Goal: Task Accomplishment & Management: Complete application form

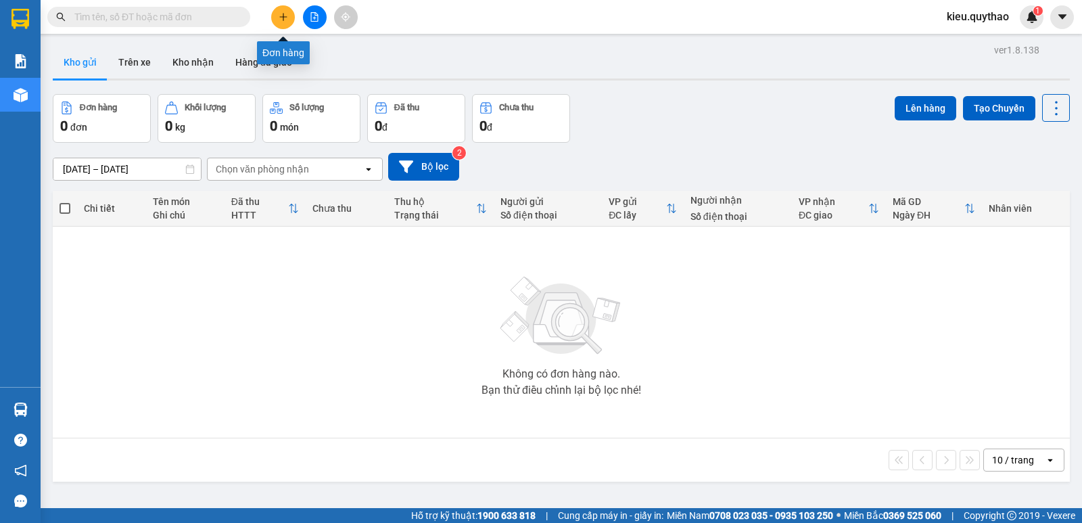
click at [292, 18] on button at bounding box center [283, 17] width 24 height 24
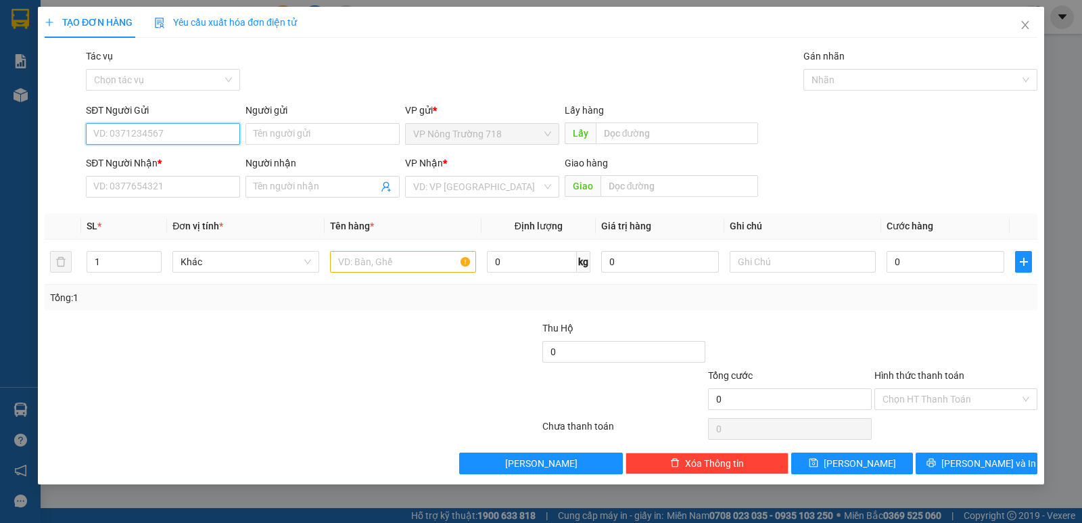
click at [170, 135] on input "SĐT Người Gửi" at bounding box center [163, 134] width 154 height 22
type input "0854189241"
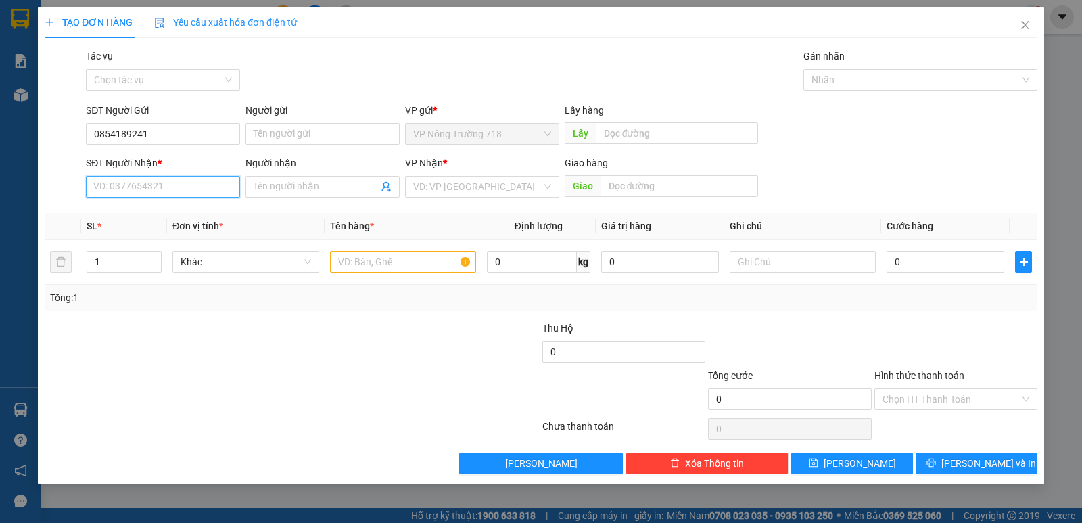
click at [210, 187] on input "SĐT Người Nhận *" at bounding box center [163, 187] width 154 height 22
type input "0935884688"
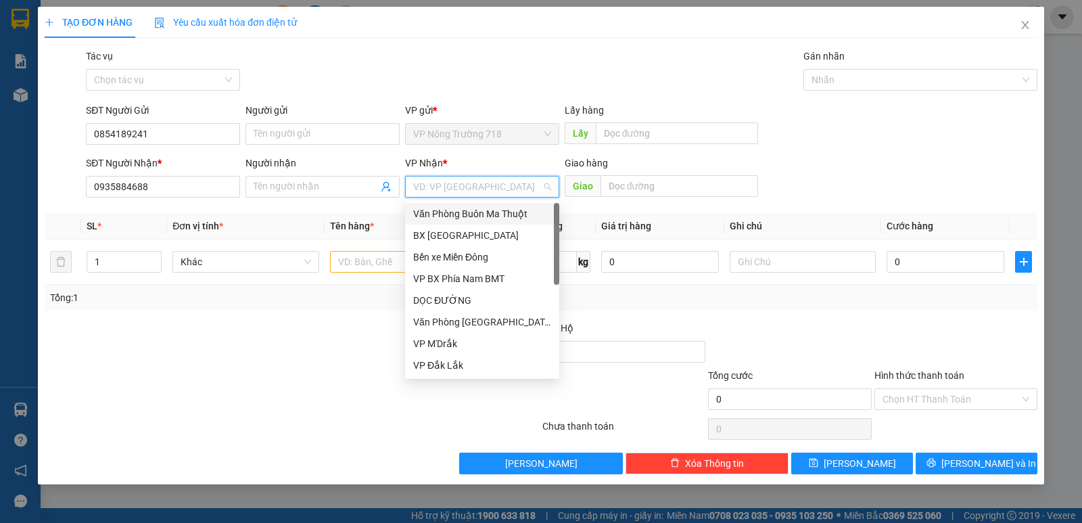
click at [484, 186] on input "search" at bounding box center [477, 187] width 129 height 20
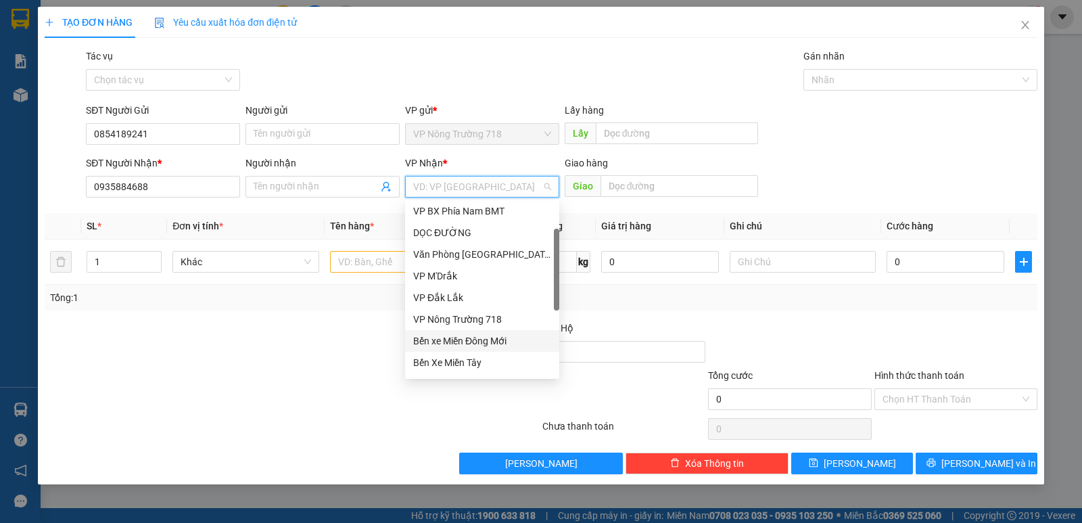
click at [493, 335] on div "Bến xe Miền Đông Mới" at bounding box center [482, 340] width 138 height 15
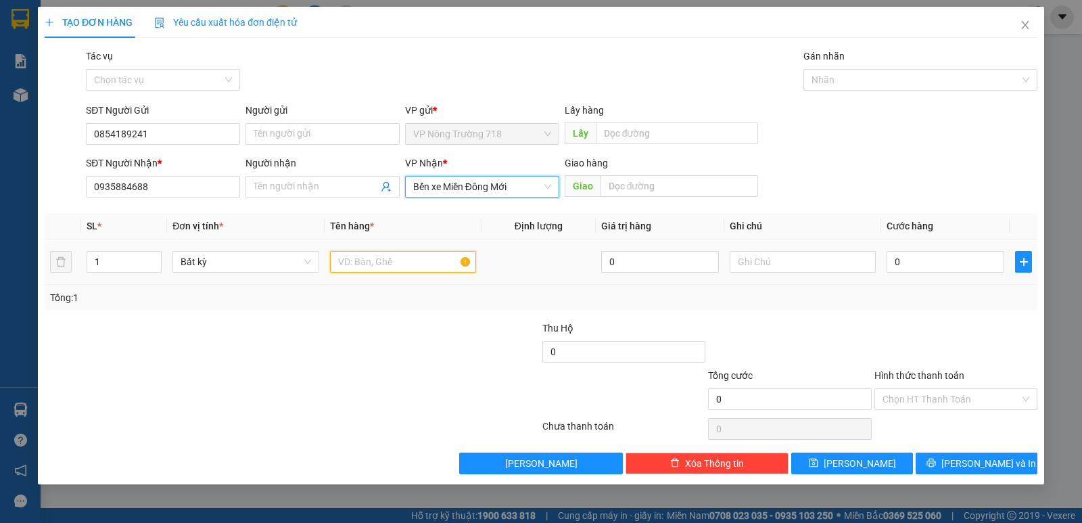
click at [403, 264] on input "text" at bounding box center [403, 262] width 146 height 22
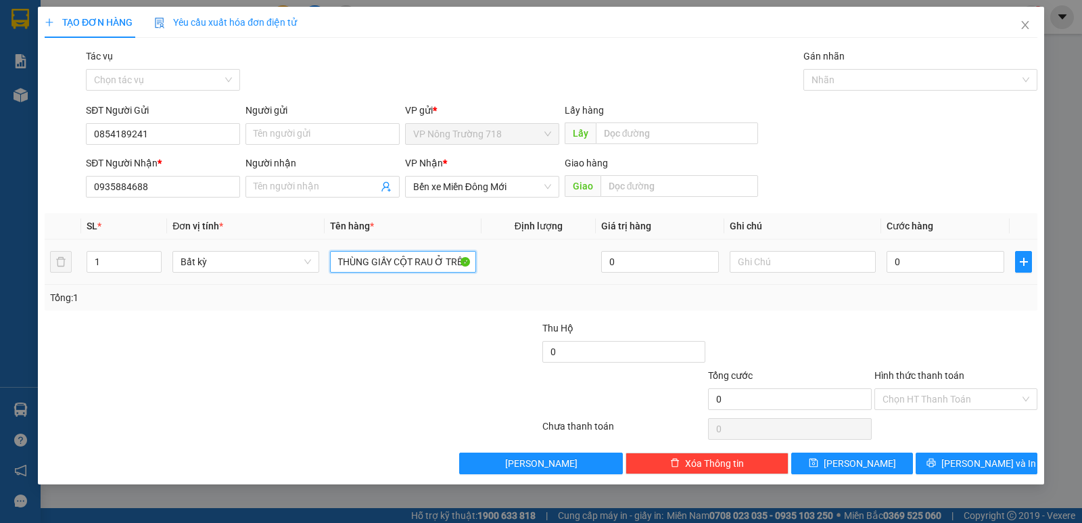
scroll to position [0, 11]
type input "1 THÙNG GIẤY CỘT RAU Ở TRÊN"
click at [963, 261] on input "0" at bounding box center [946, 262] width 118 height 22
type input "1"
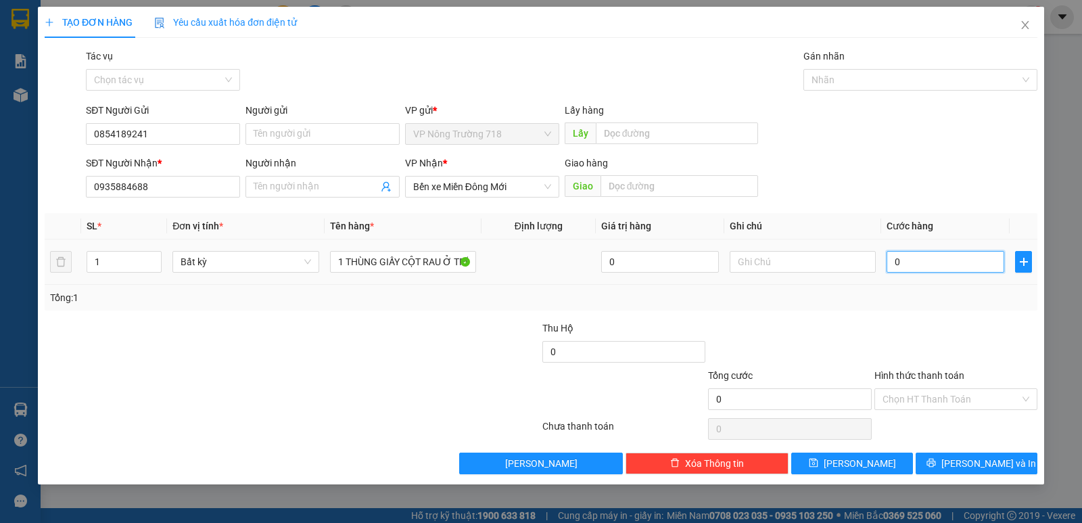
type input "1"
type input "10"
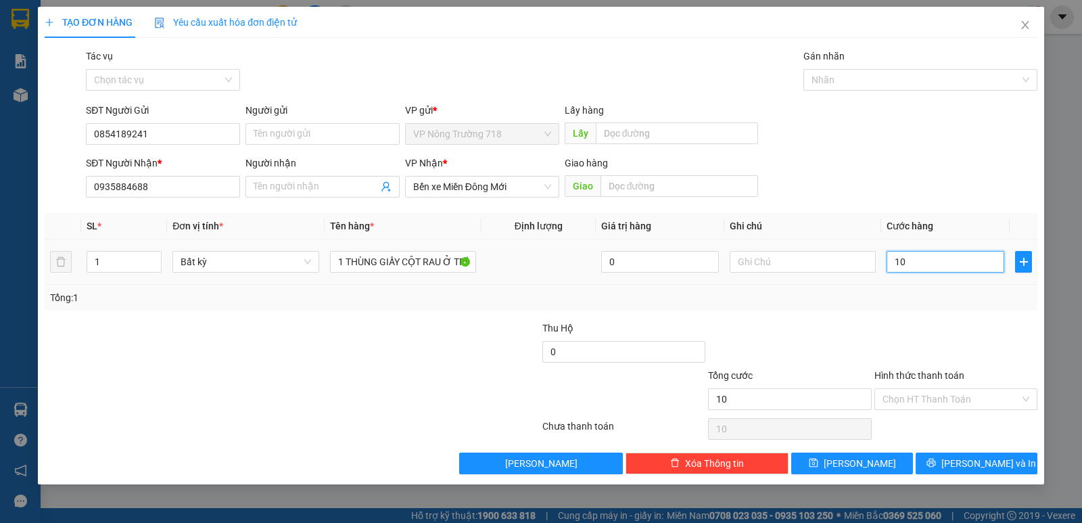
type input "100"
type input "1.000"
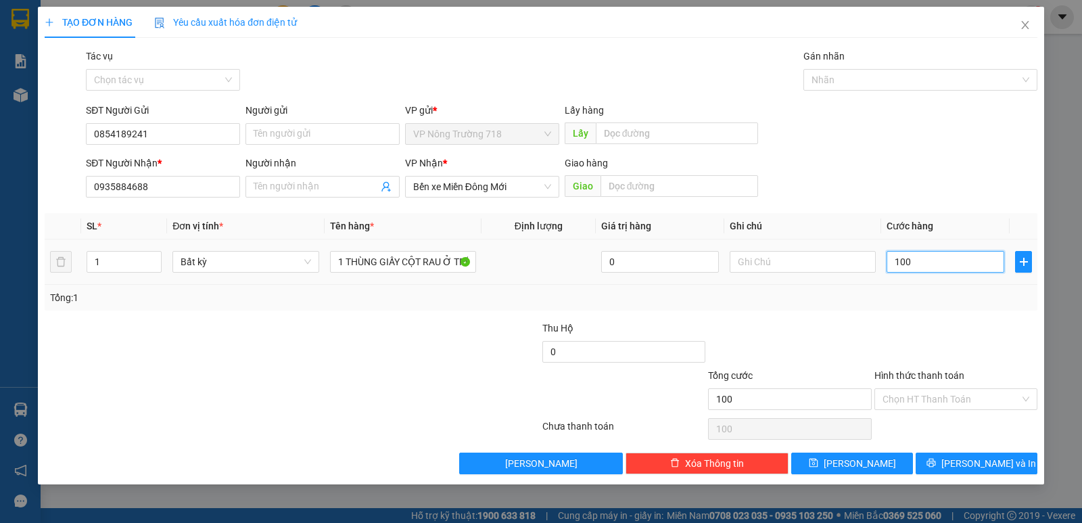
type input "1.000"
type input "10.000"
type input "100.000"
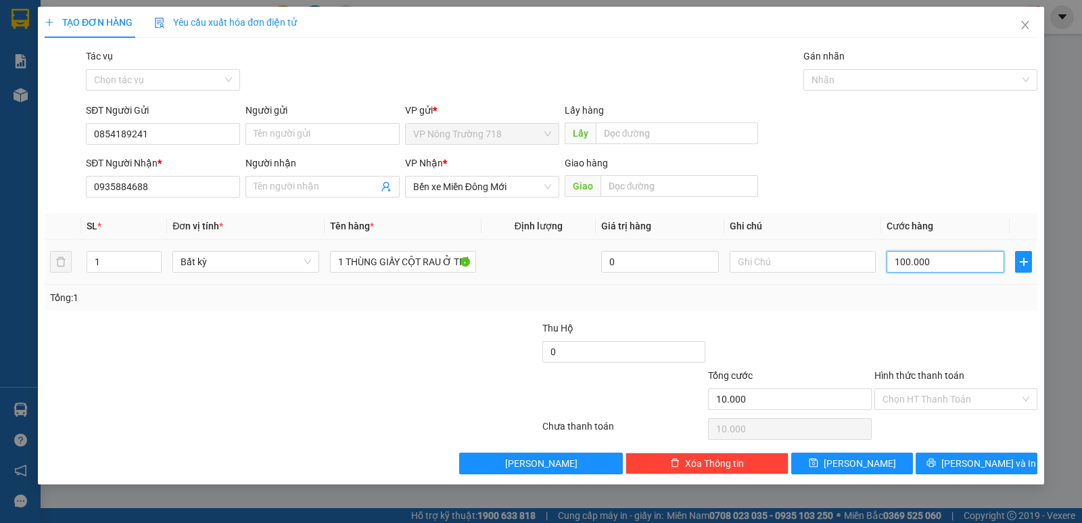
type input "100.000"
click at [982, 392] on input "Hình thức thanh toán" at bounding box center [951, 399] width 137 height 20
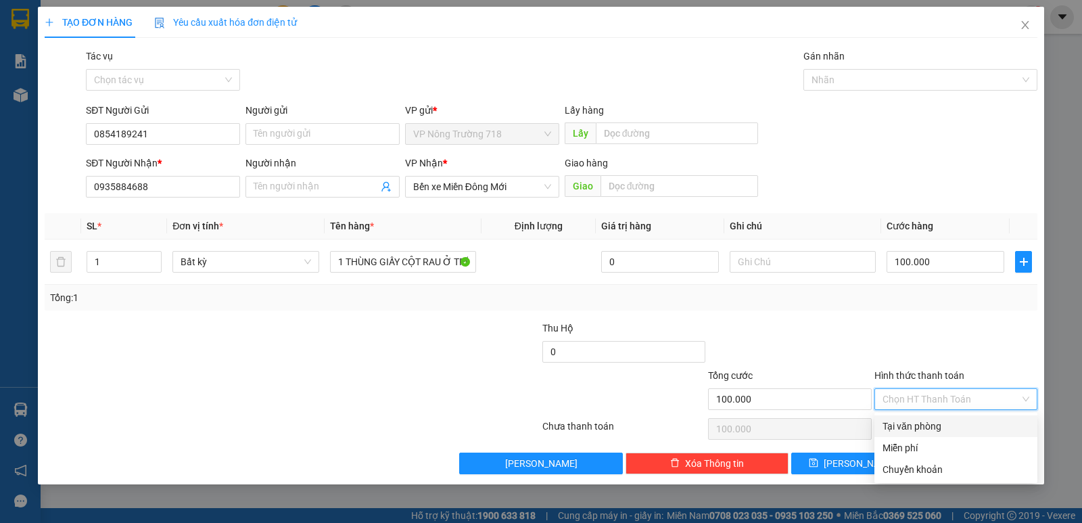
click at [964, 420] on div "Tại văn phòng" at bounding box center [956, 426] width 147 height 15
type input "0"
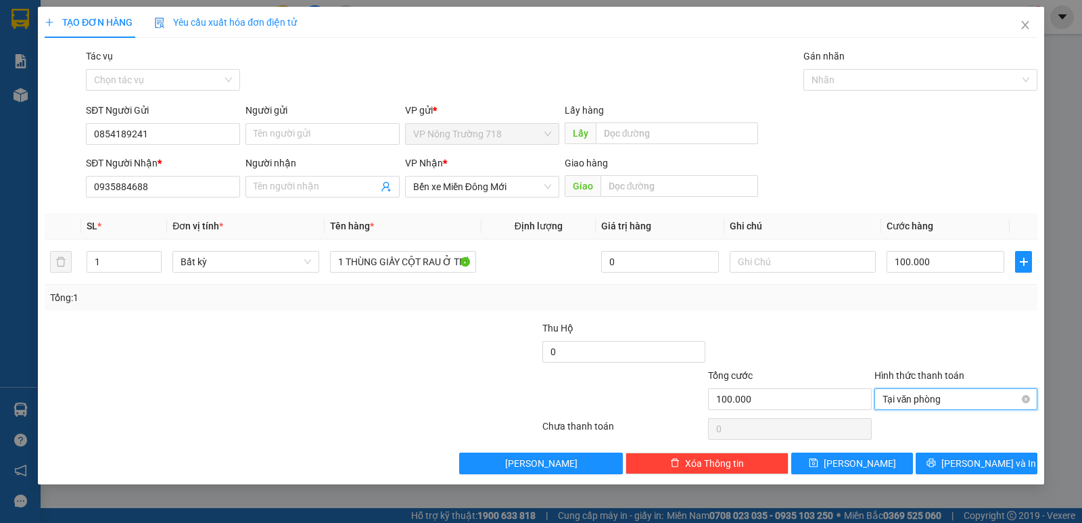
click at [942, 398] on span "Tại văn phòng" at bounding box center [956, 399] width 147 height 20
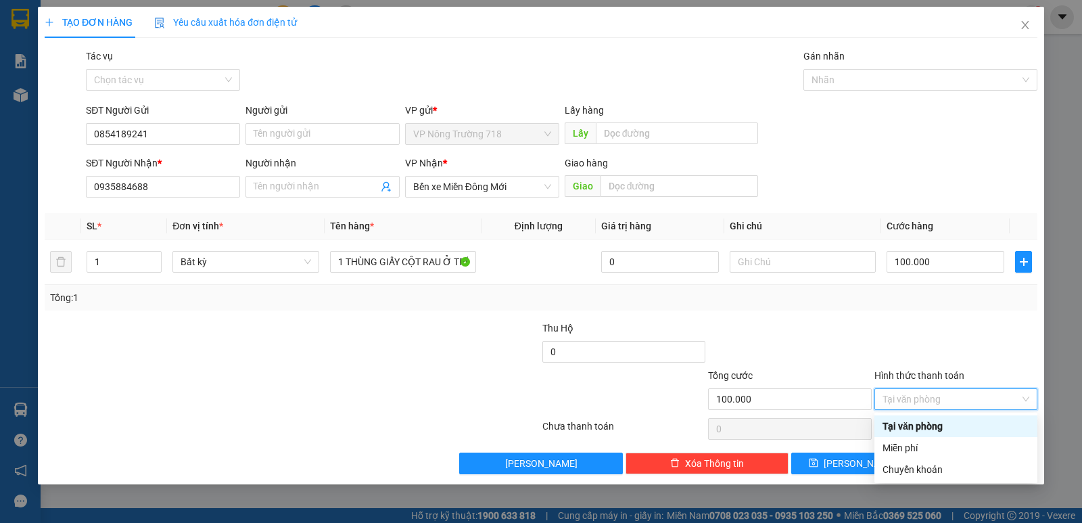
click at [936, 427] on div "Tại văn phòng" at bounding box center [956, 426] width 147 height 15
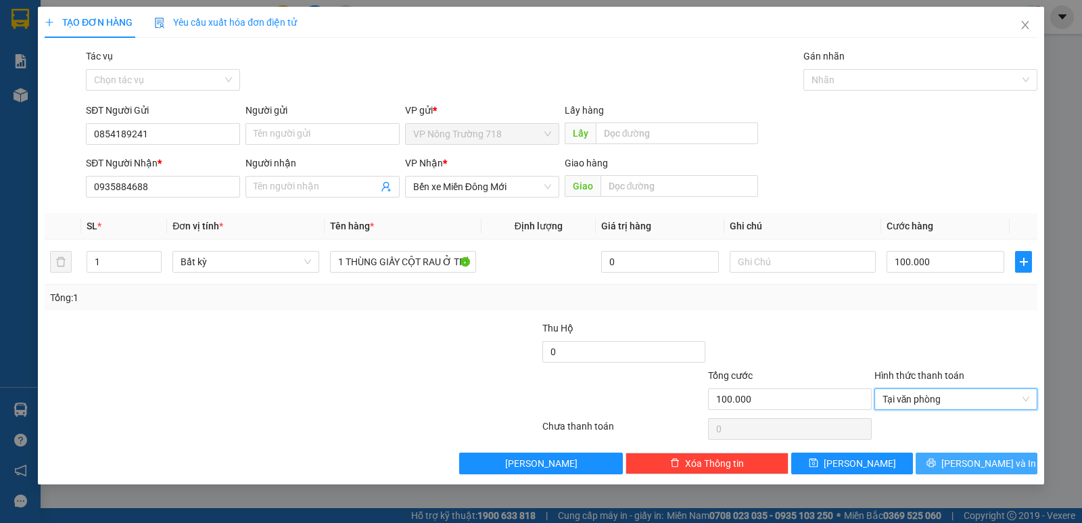
click at [983, 458] on span "Lưu và In" at bounding box center [989, 463] width 95 height 15
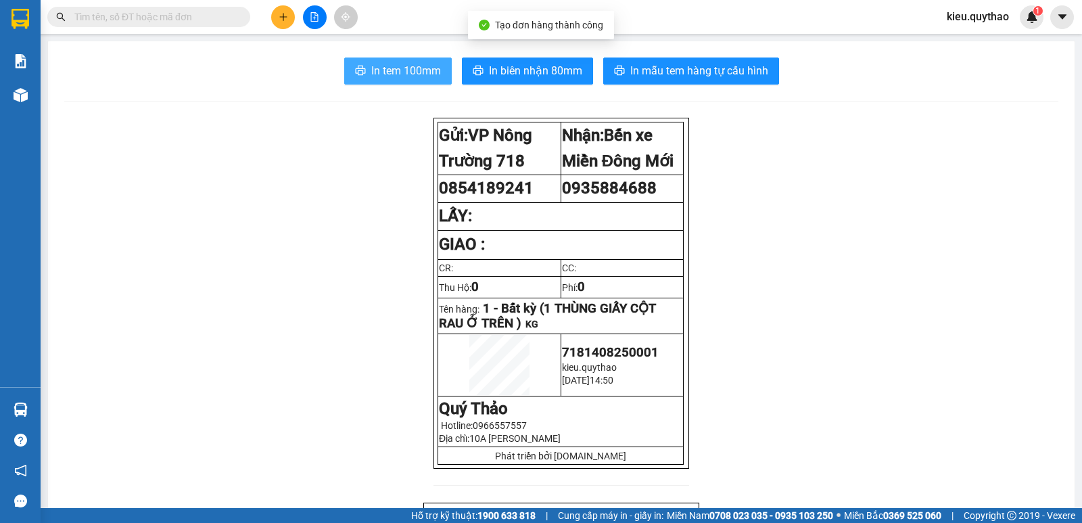
click at [409, 69] on span "In tem 100mm" at bounding box center [406, 70] width 70 height 17
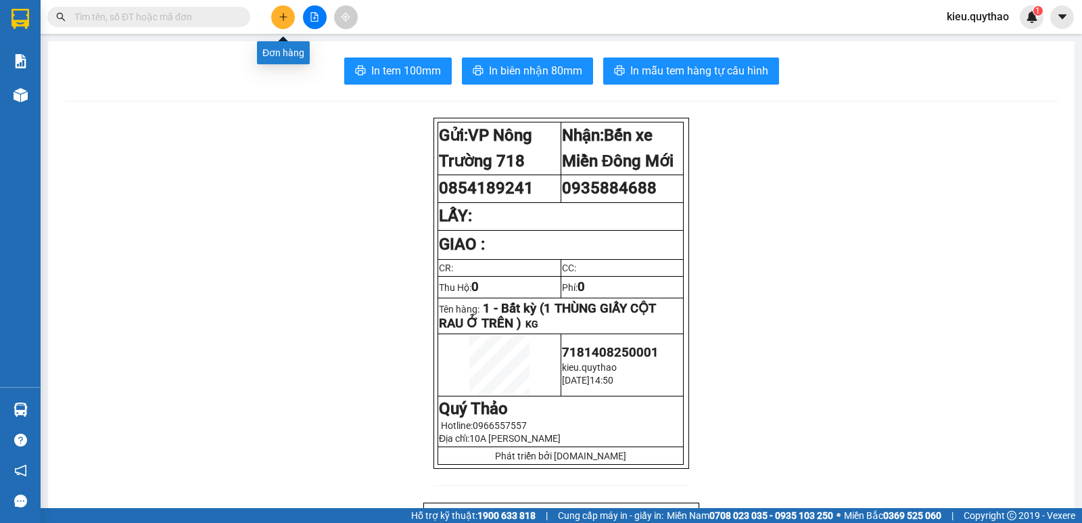
click at [280, 16] on icon "plus" at bounding box center [283, 16] width 9 height 9
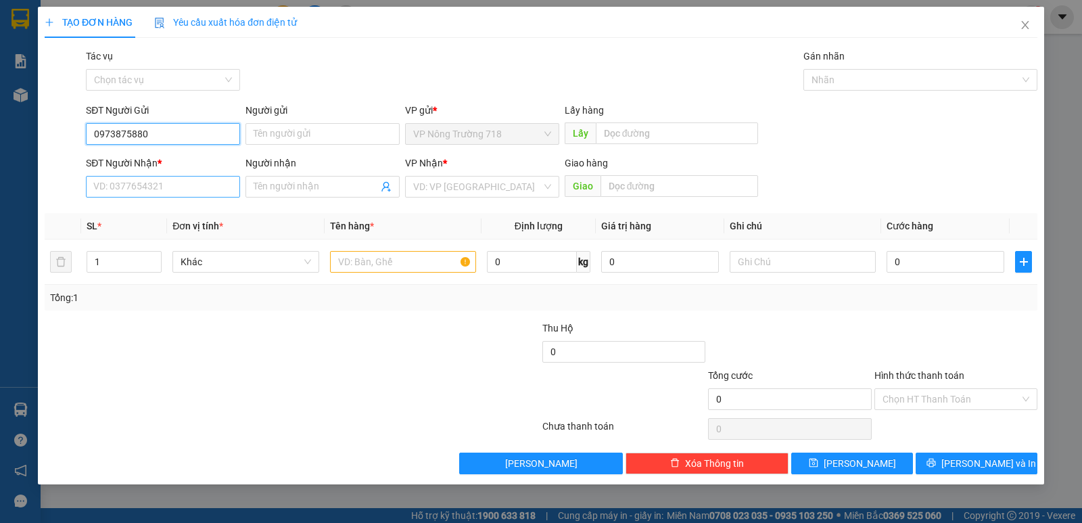
type input "0973875880"
click at [175, 182] on input "SĐT Người Nhận *" at bounding box center [163, 187] width 154 height 22
type input "0911969899"
click at [436, 186] on input "search" at bounding box center [477, 187] width 129 height 20
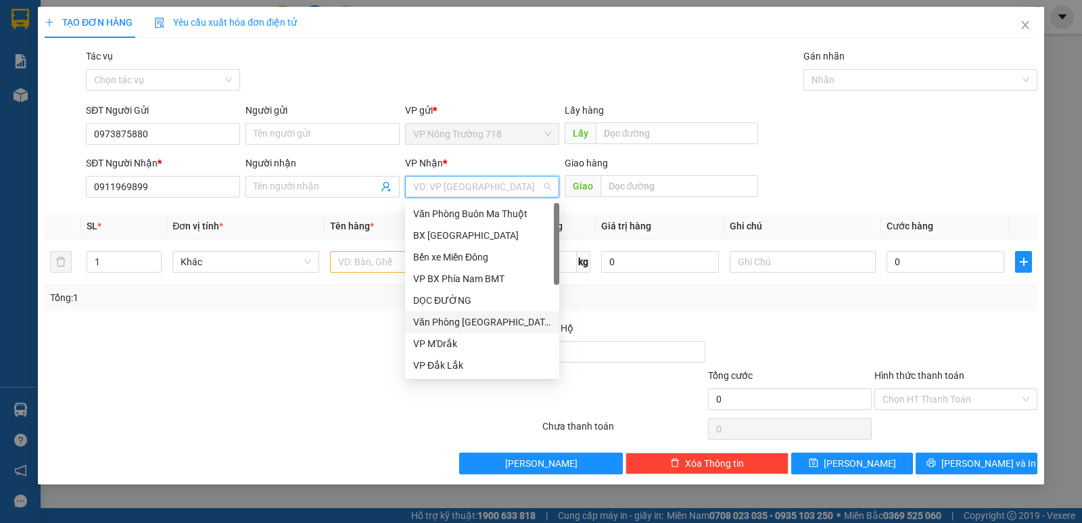
click at [469, 322] on div "Văn Phòng Tân Phú" at bounding box center [482, 322] width 138 height 15
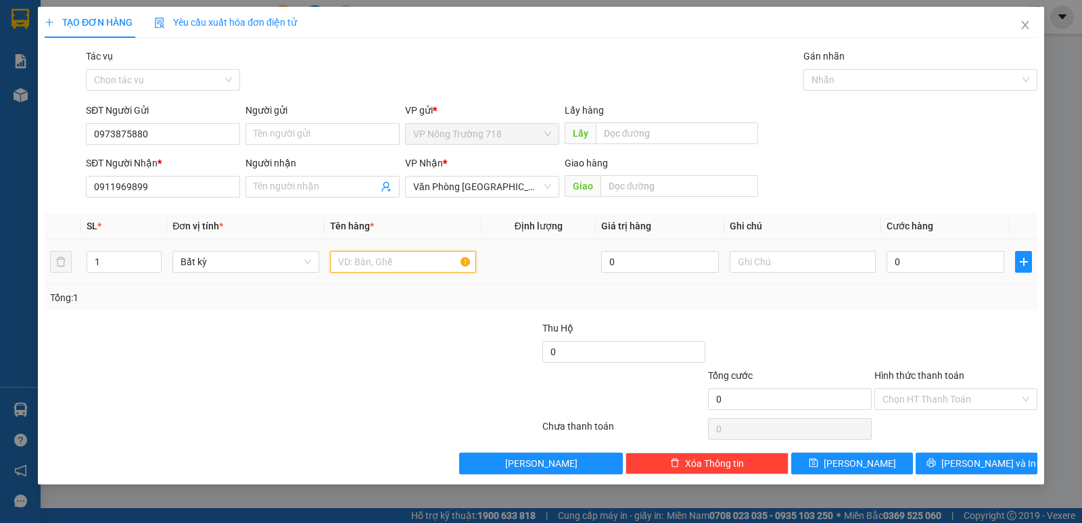
click at [424, 257] on input "text" at bounding box center [403, 262] width 146 height 22
type input "1 CÁI BALO ĐEN TRONG BÌ NHỰA"
click at [952, 264] on input "0" at bounding box center [946, 262] width 118 height 22
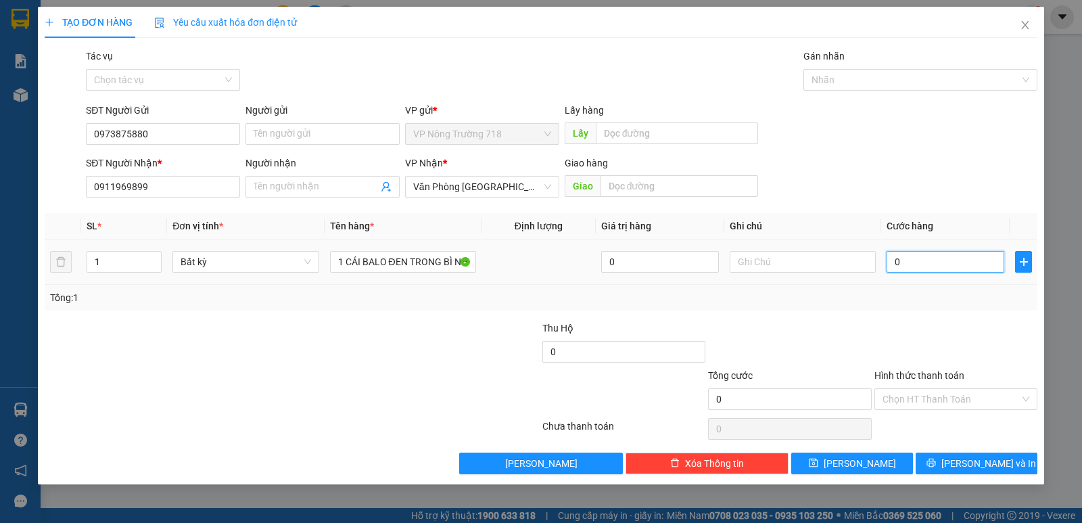
type input "5"
type input "50"
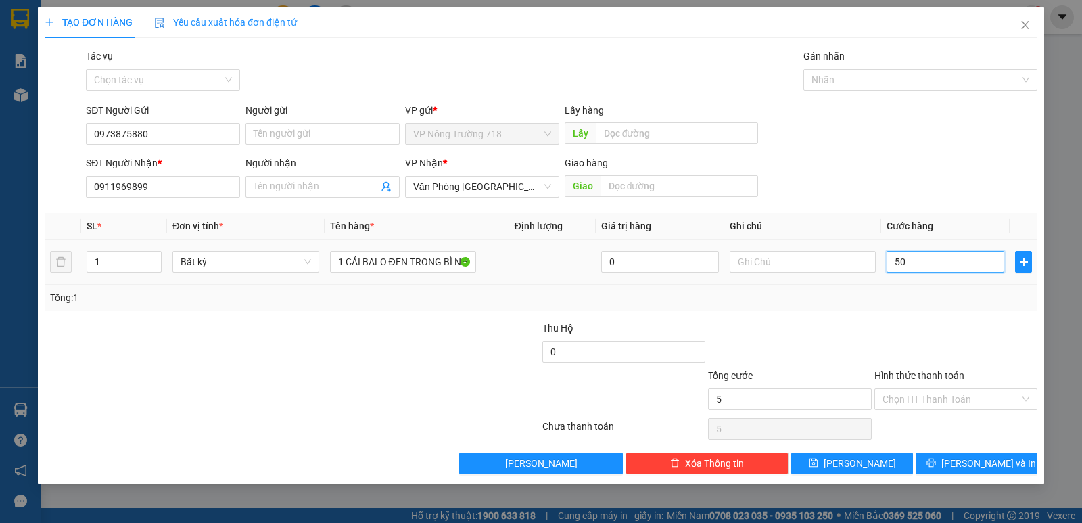
type input "50"
type input "500"
type input "5.000"
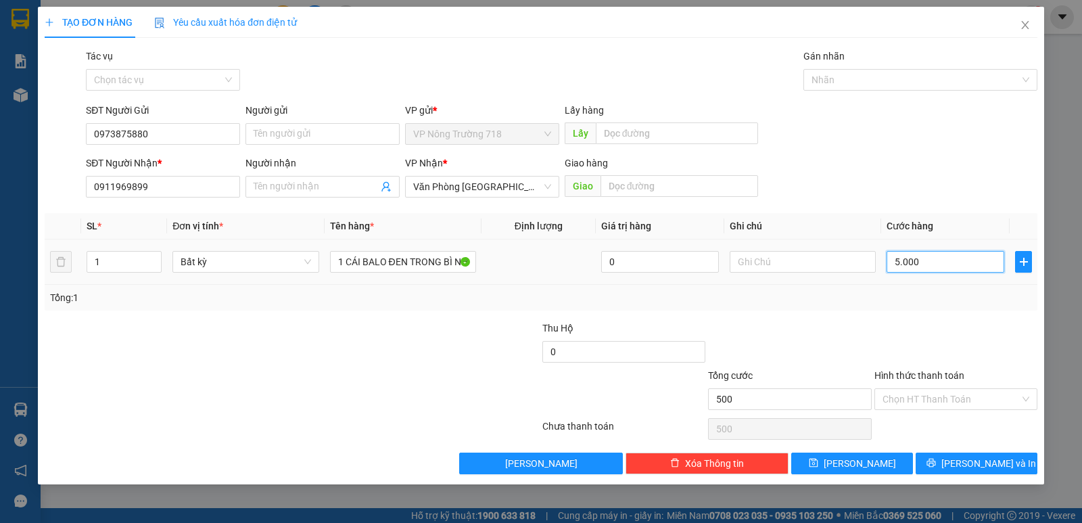
type input "5.000"
type input "50.000"
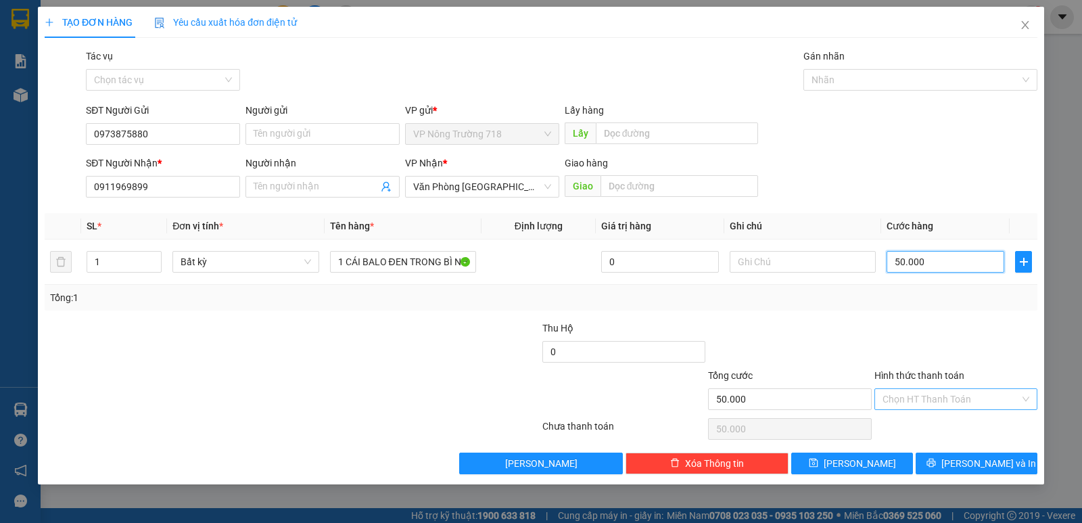
type input "50.000"
click at [892, 400] on input "Hình thức thanh toán" at bounding box center [951, 399] width 137 height 20
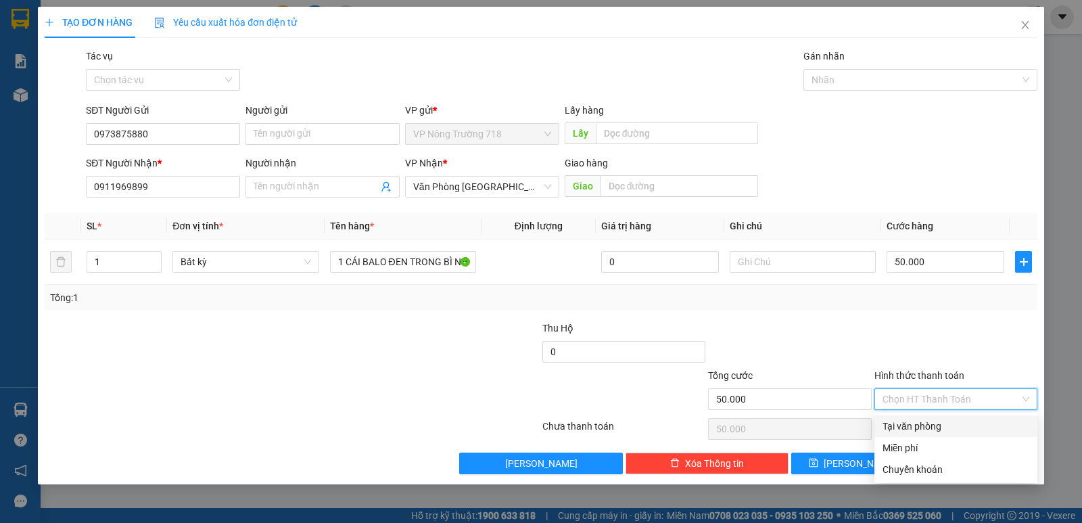
click at [898, 424] on div "Tại văn phòng" at bounding box center [956, 426] width 147 height 15
type input "0"
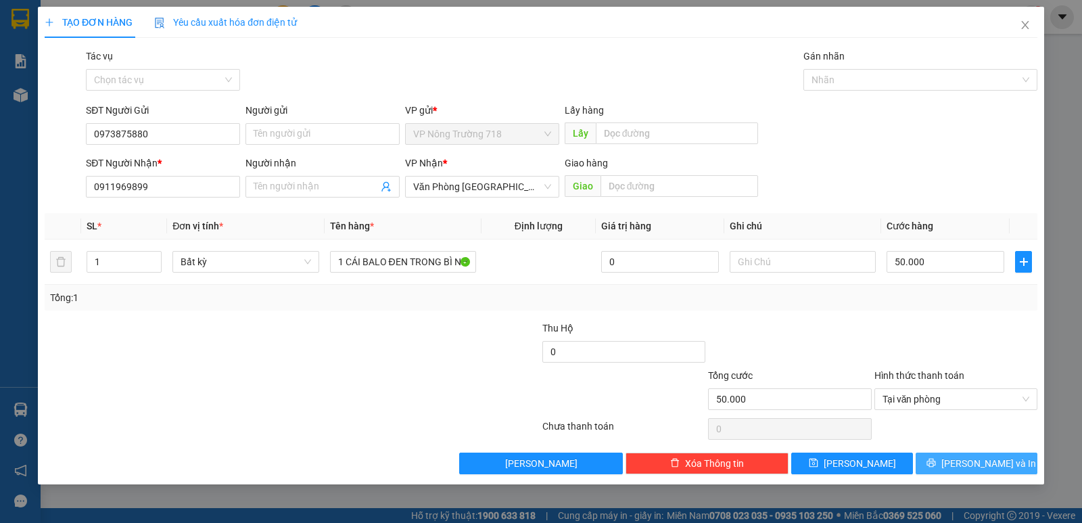
click at [933, 467] on button "Lưu và In" at bounding box center [977, 464] width 122 height 22
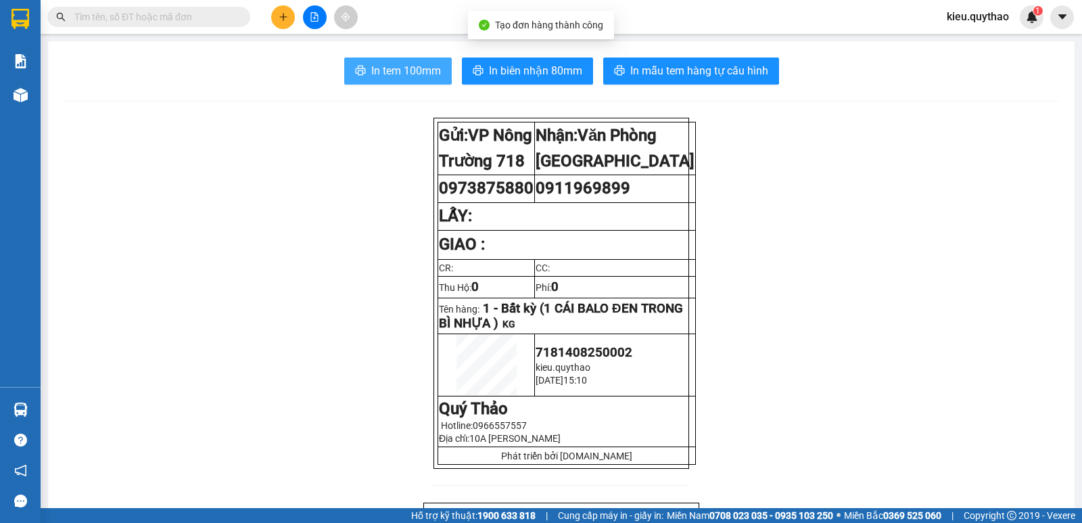
click at [406, 80] on button "In tem 100mm" at bounding box center [398, 70] width 108 height 27
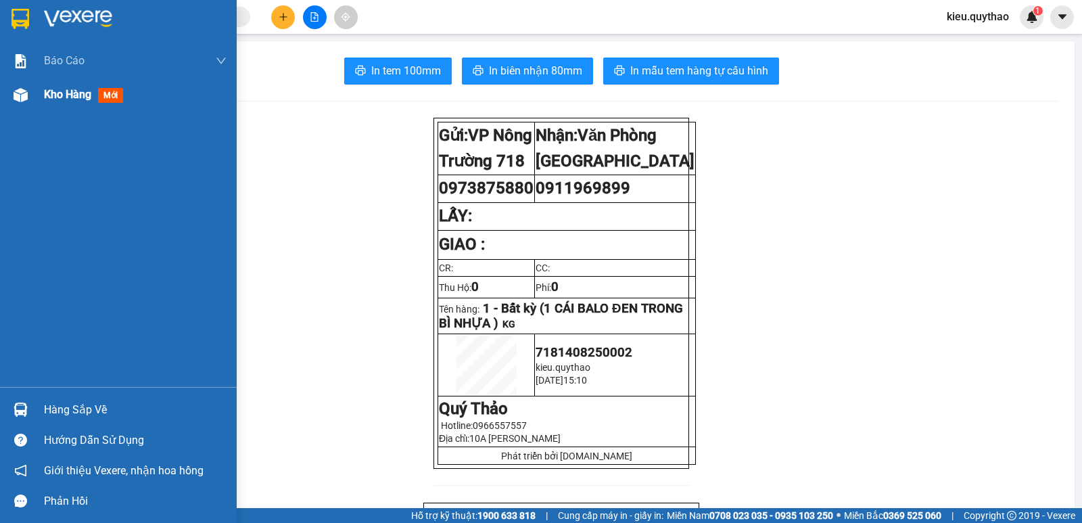
click at [27, 91] on img at bounding box center [21, 95] width 14 height 14
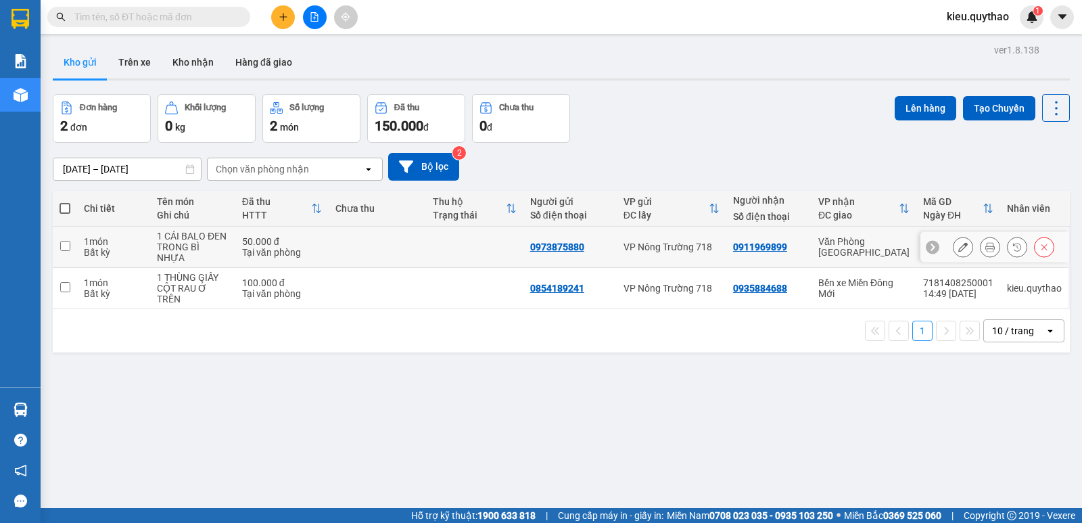
click at [66, 241] on input "checkbox" at bounding box center [65, 246] width 10 height 10
checkbox input "true"
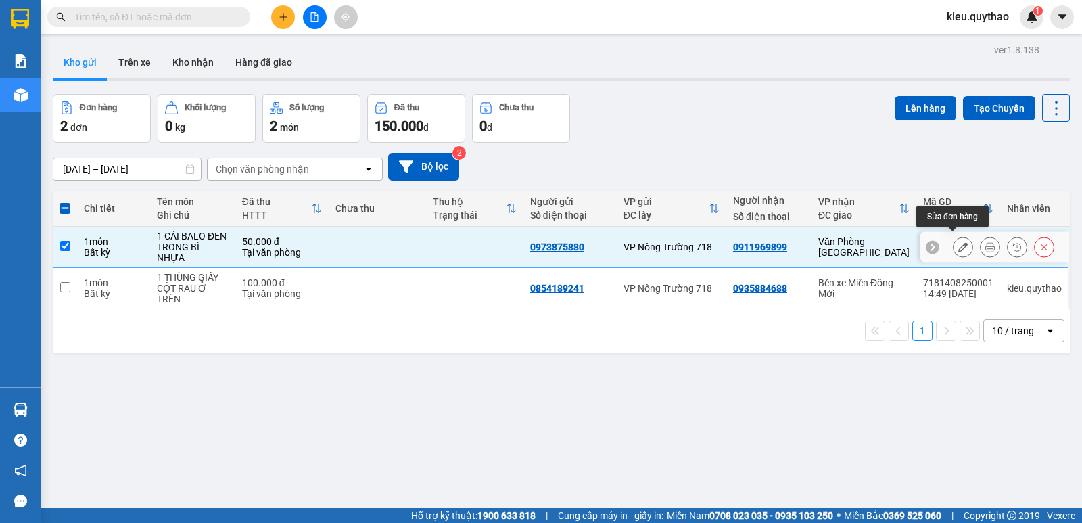
click at [954, 249] on button at bounding box center [963, 247] width 19 height 24
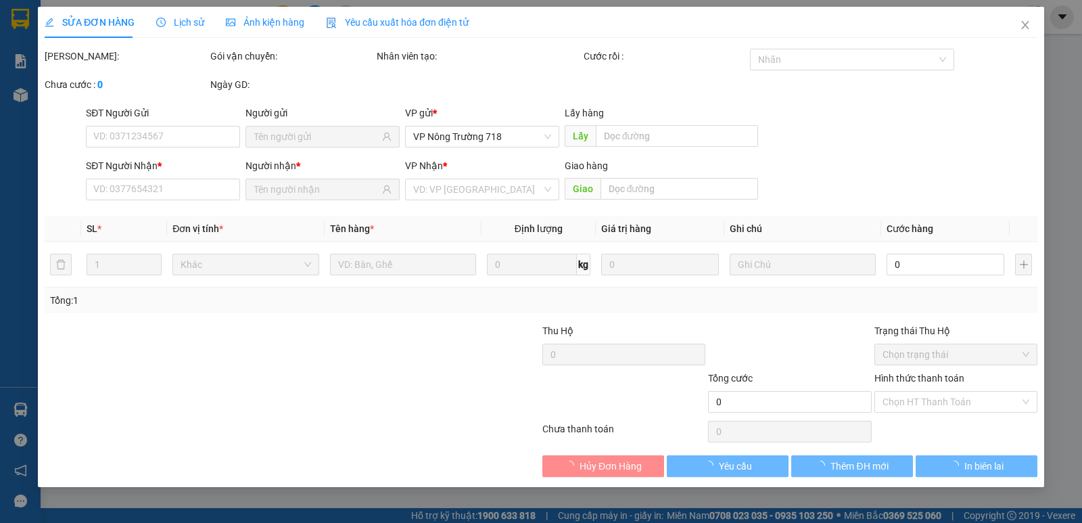
type input "0973875880"
type input "0911969899"
type input "50.000"
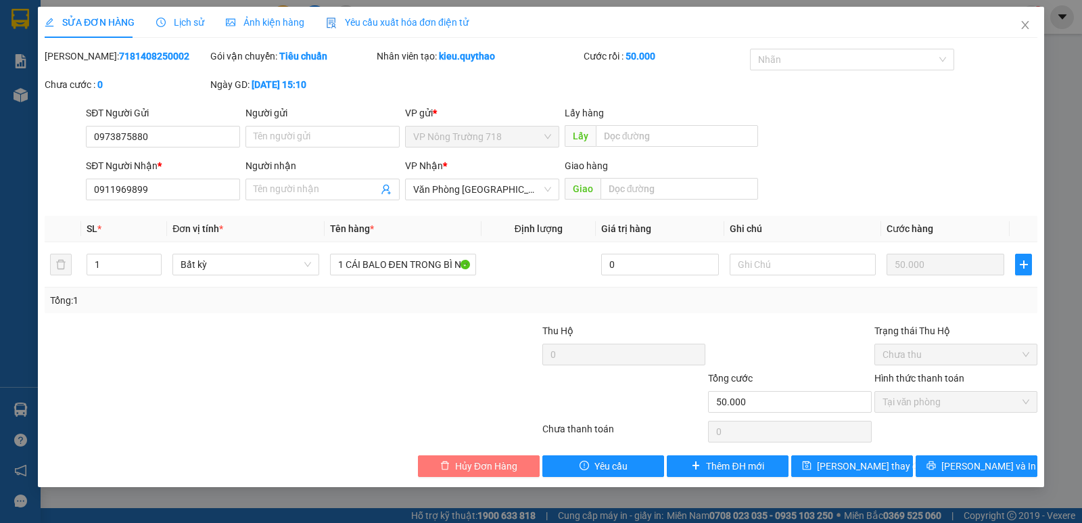
click at [509, 467] on span "Hủy Đơn Hàng" at bounding box center [486, 466] width 62 height 15
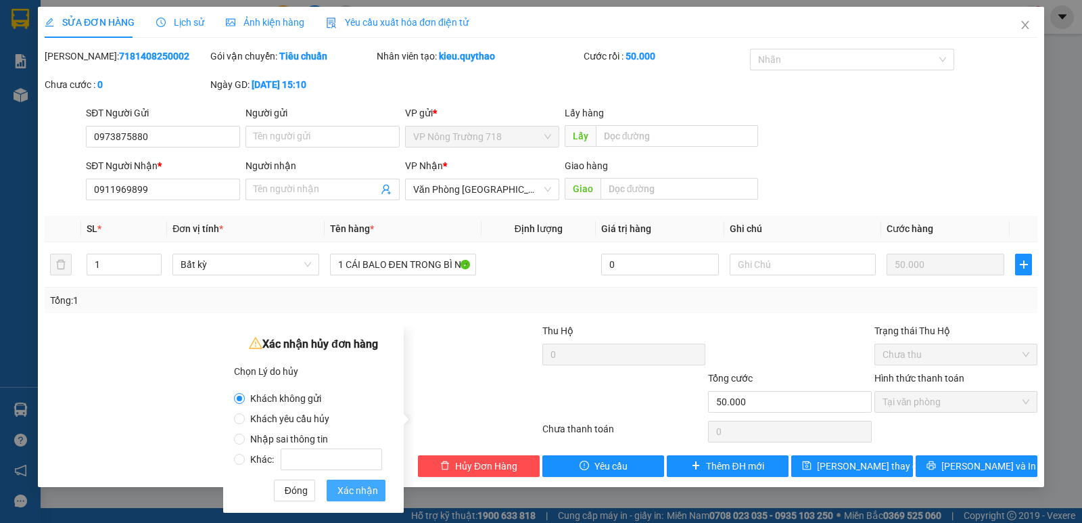
click at [377, 490] on button "Xác nhận" at bounding box center [356, 491] width 59 height 22
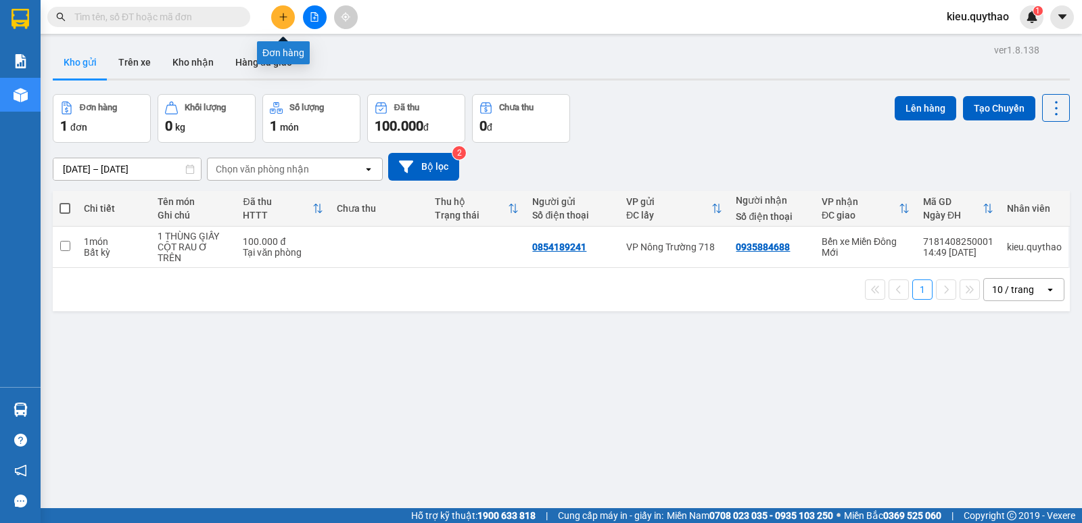
click at [284, 25] on button at bounding box center [283, 17] width 24 height 24
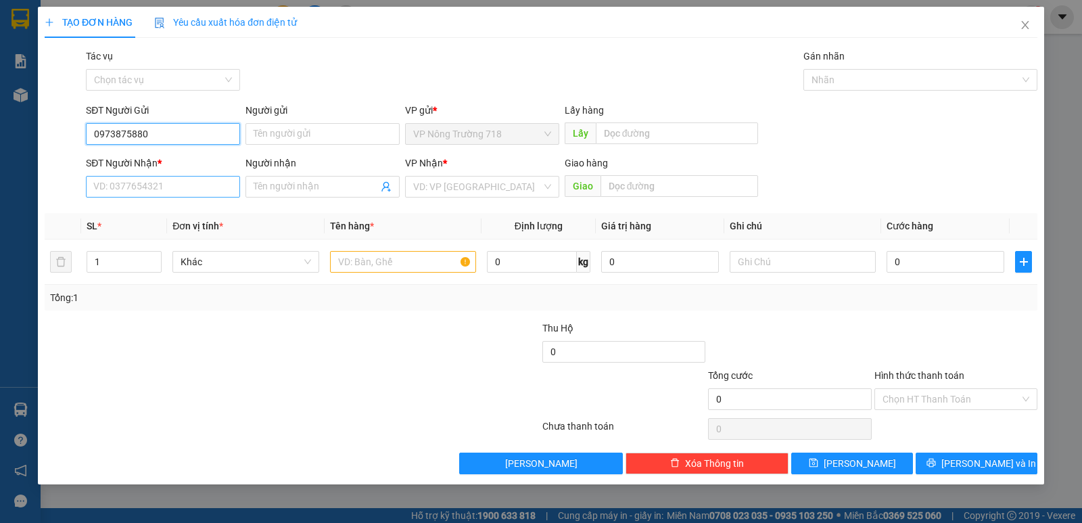
type input "0973875880"
click at [154, 183] on input "SĐT Người Nhận *" at bounding box center [163, 187] width 154 height 22
type input "0911969899"
click at [490, 194] on input "search" at bounding box center [477, 187] width 129 height 20
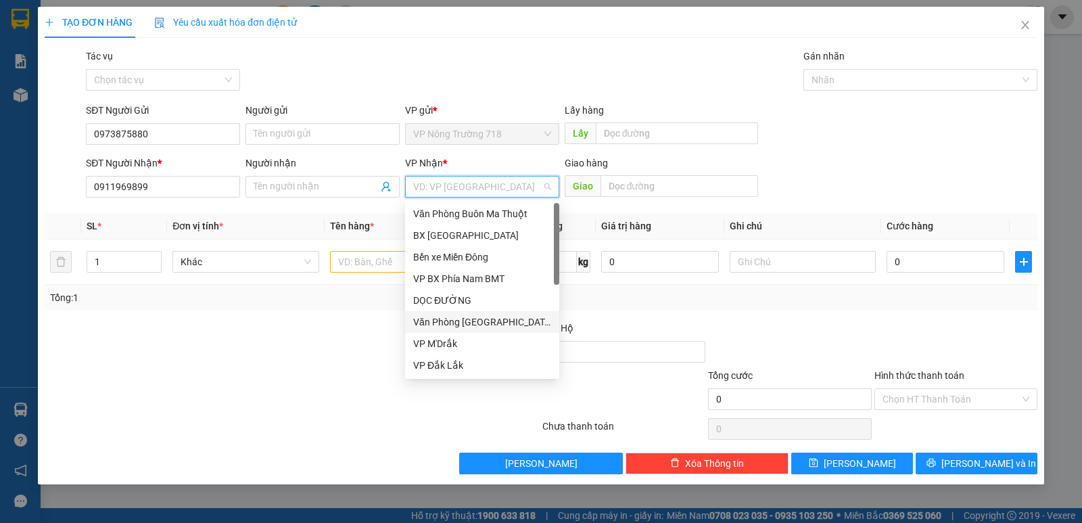
click at [480, 322] on div "Văn Phòng Tân Phú" at bounding box center [482, 322] width 138 height 15
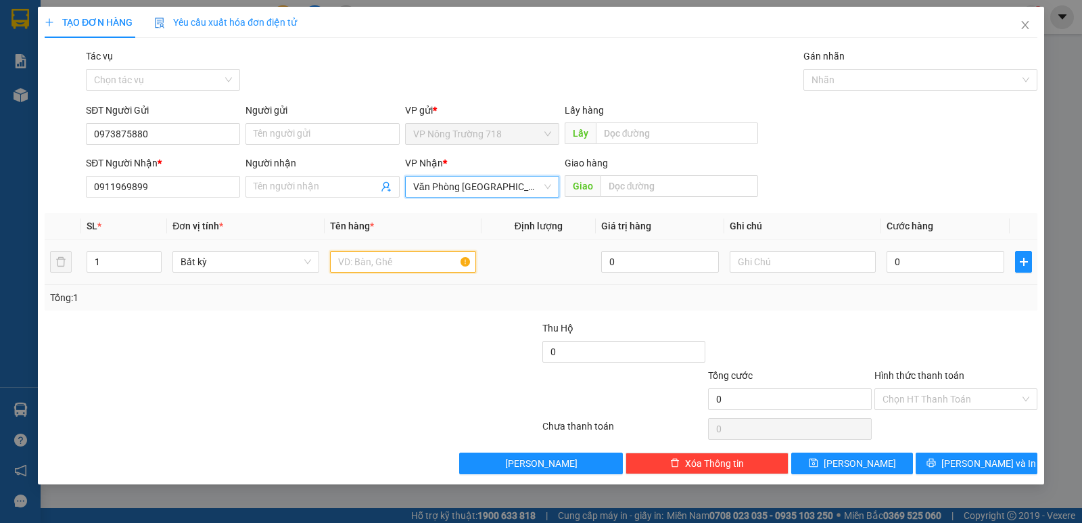
click at [407, 264] on input "text" at bounding box center [403, 262] width 146 height 22
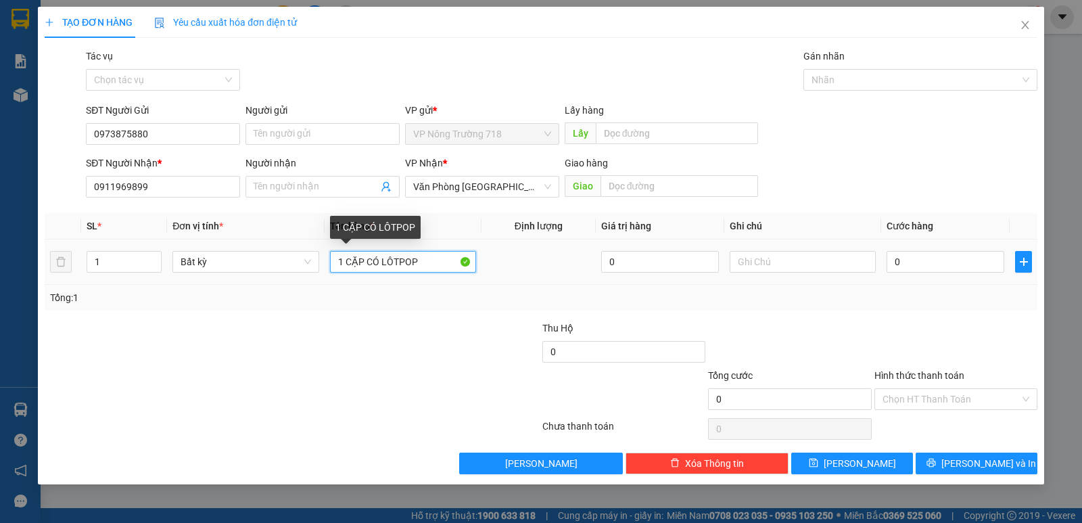
click at [403, 261] on input "1 CẶP CÓ LÔTPOP" at bounding box center [403, 262] width 146 height 22
click at [421, 258] on input "1 CẶP CÓ LÔPTOP" at bounding box center [403, 262] width 146 height 22
click at [363, 258] on input "1 CẶP CÓ LÔPTOP" at bounding box center [403, 262] width 146 height 22
type input "1 CẶP ĐEN CÓ LÔPTOP"
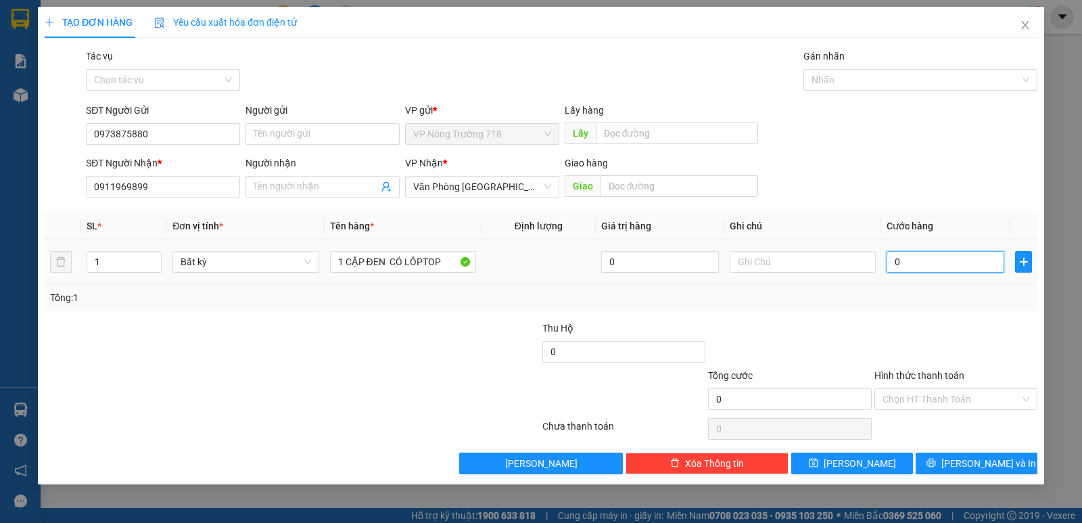
click at [896, 260] on input "0" at bounding box center [946, 262] width 118 height 22
type input "1"
type input "15"
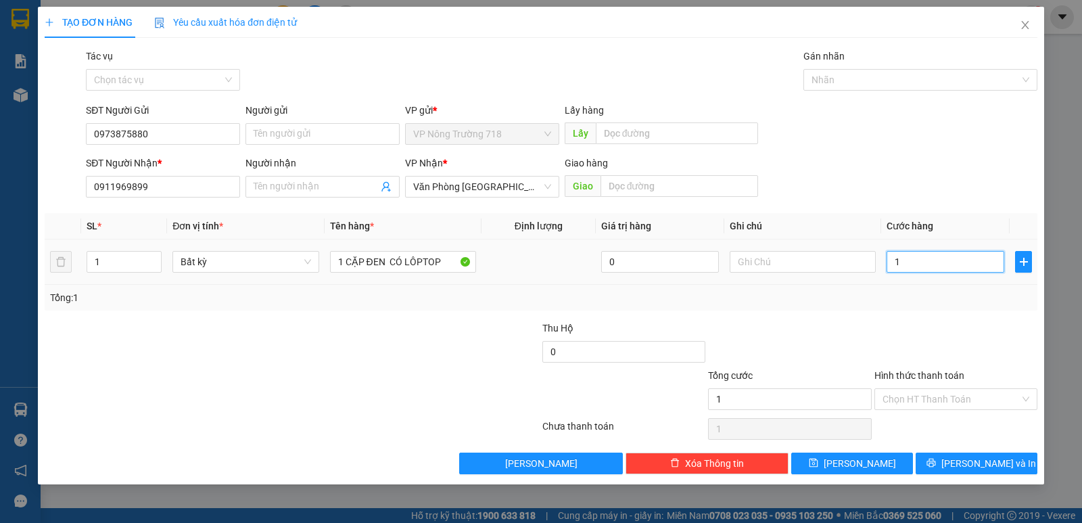
type input "15"
type input "150"
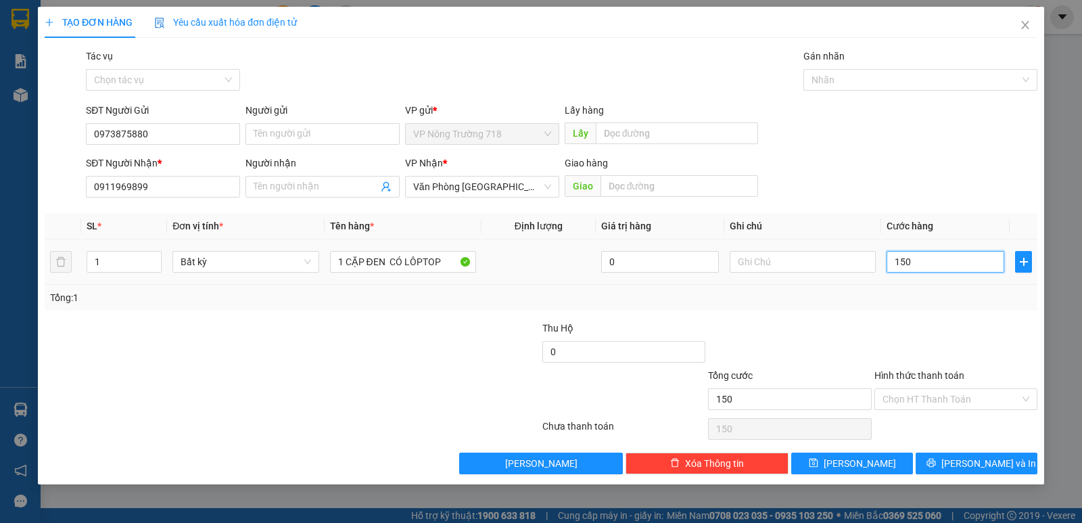
type input "1.500"
type input "15.000"
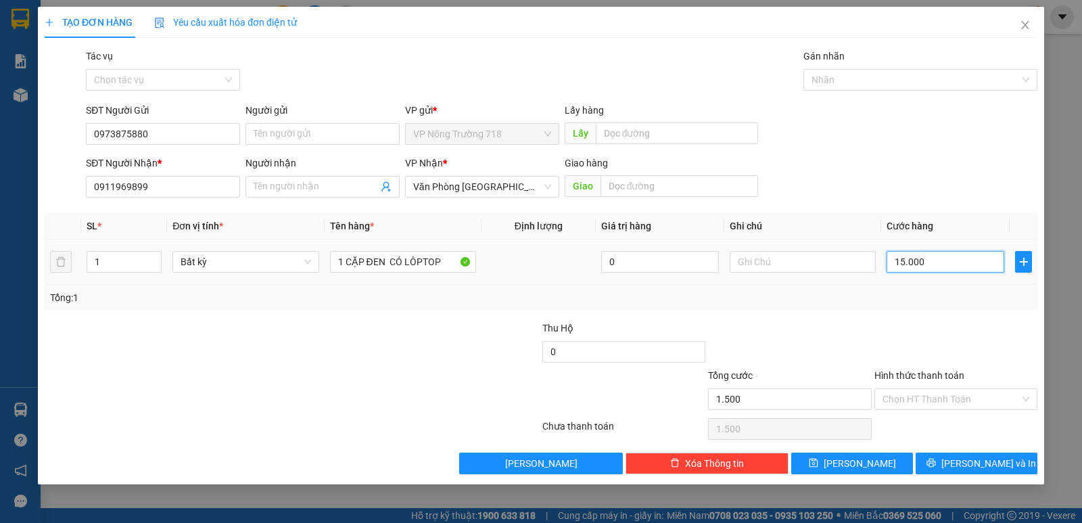
type input "15.000"
type input "150.000"
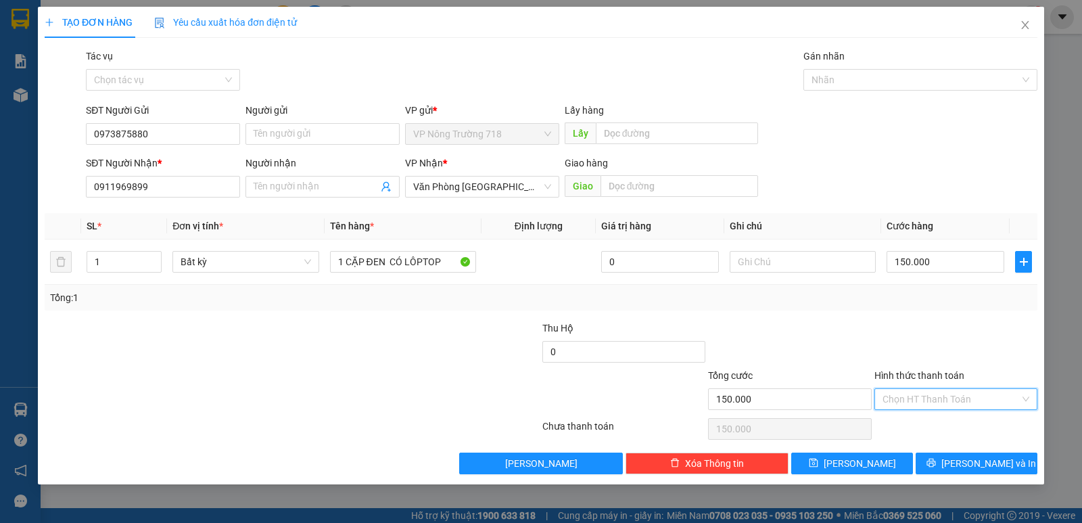
click at [942, 393] on input "Hình thức thanh toán" at bounding box center [951, 399] width 137 height 20
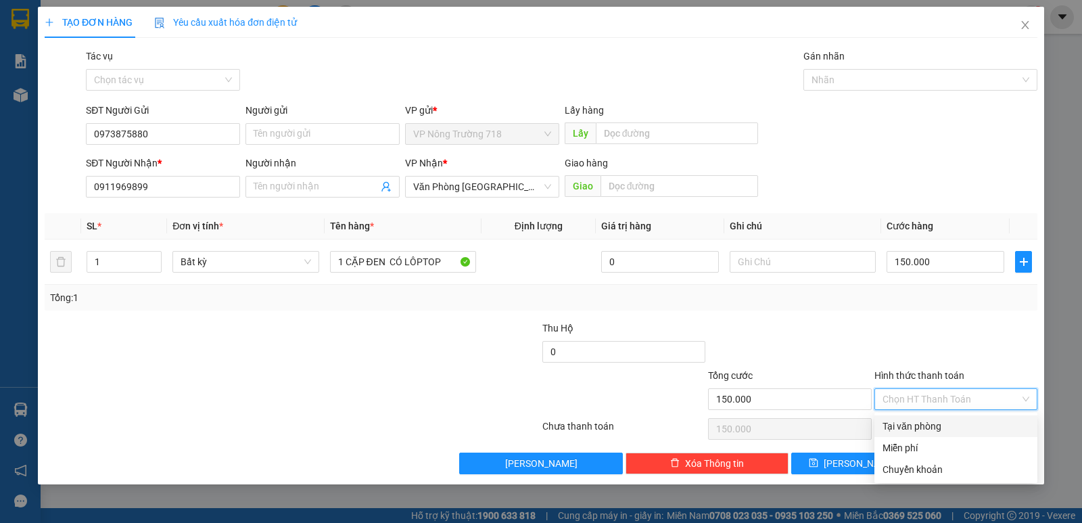
click at [915, 424] on div "Tại văn phòng" at bounding box center [956, 426] width 147 height 15
type input "0"
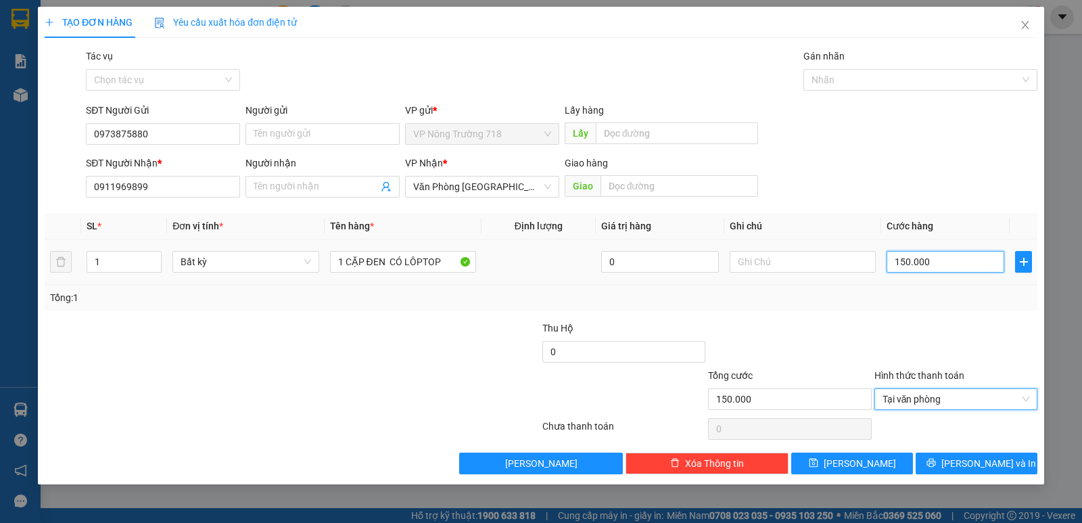
click at [928, 262] on input "150.000" at bounding box center [946, 262] width 118 height 22
type input "0"
click at [892, 266] on input "0" at bounding box center [946, 262] width 118 height 22
type input "20"
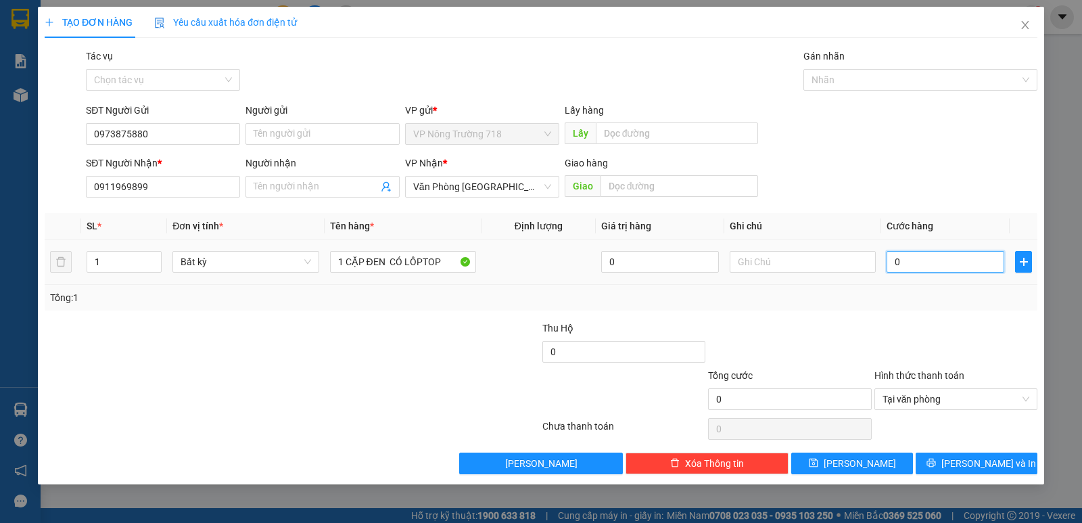
type input "20"
type input "0"
type input "20"
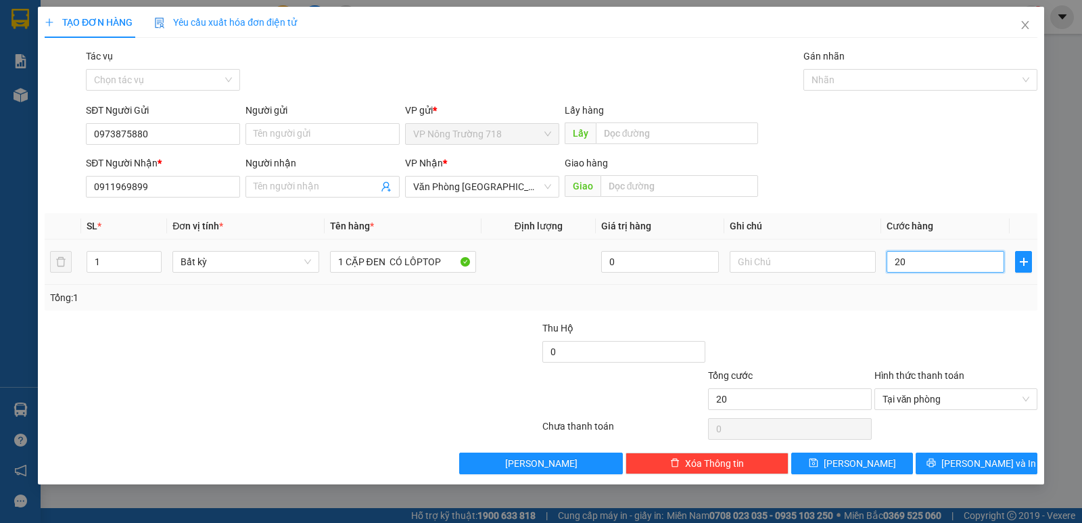
type input "200"
type input "2.000"
type input "20.000"
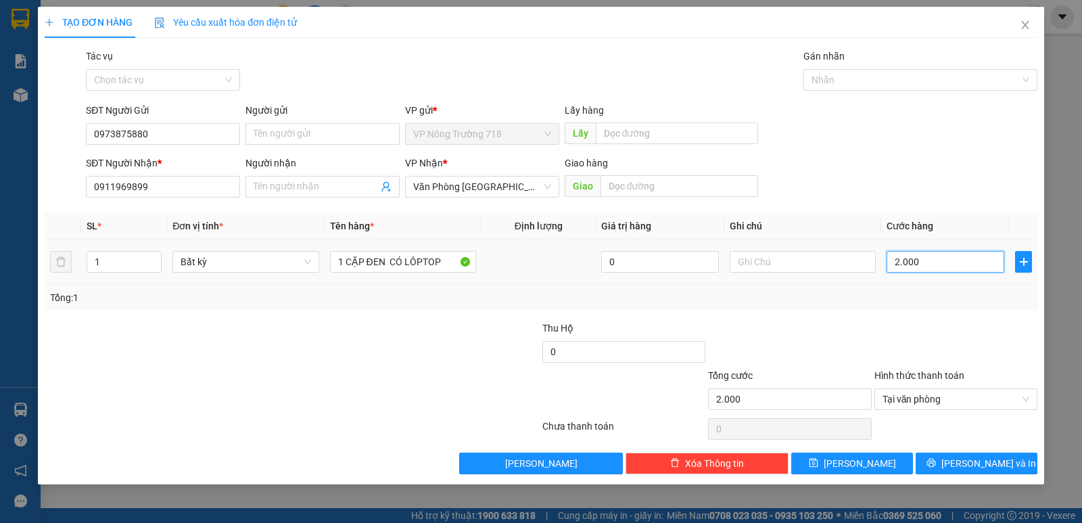
type input "20.000"
type input "200.000"
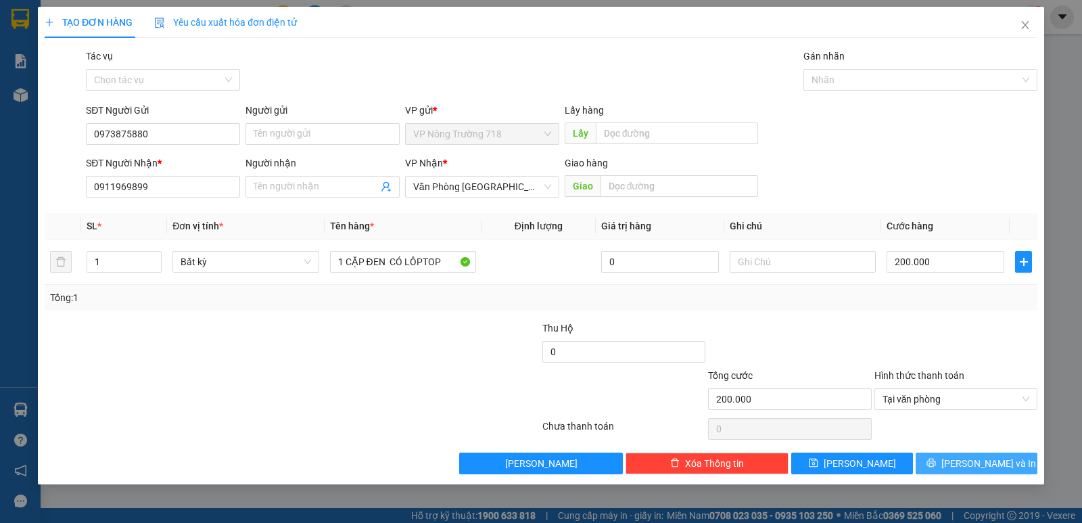
click at [965, 459] on span "Lưu và In" at bounding box center [989, 463] width 95 height 15
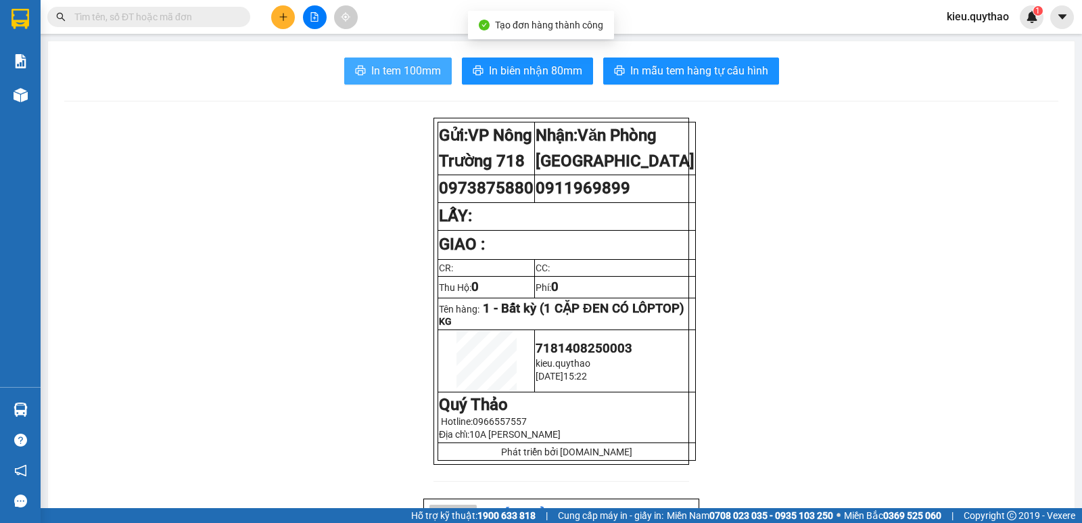
click at [400, 74] on span "In tem 100mm" at bounding box center [406, 70] width 70 height 17
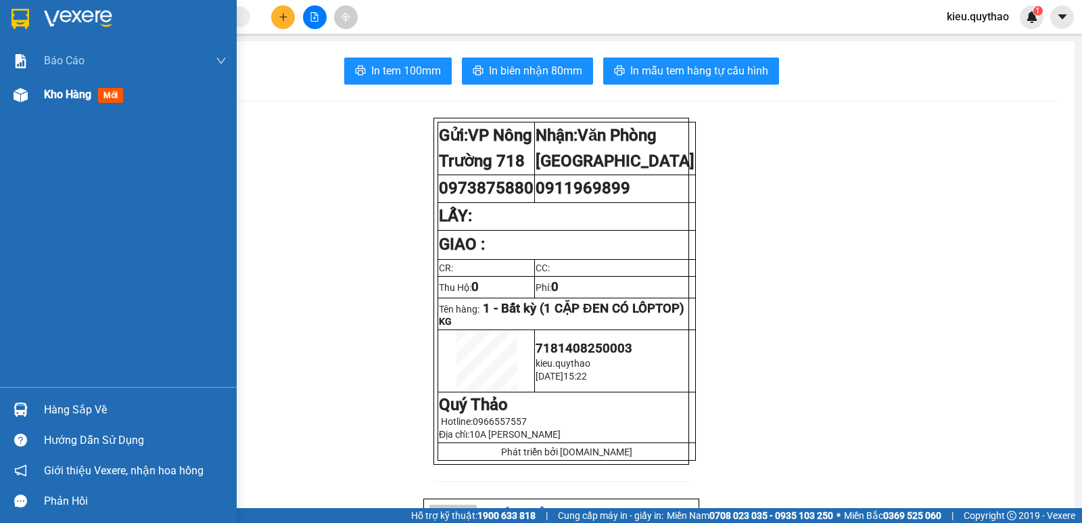
click at [23, 99] on img at bounding box center [21, 95] width 14 height 14
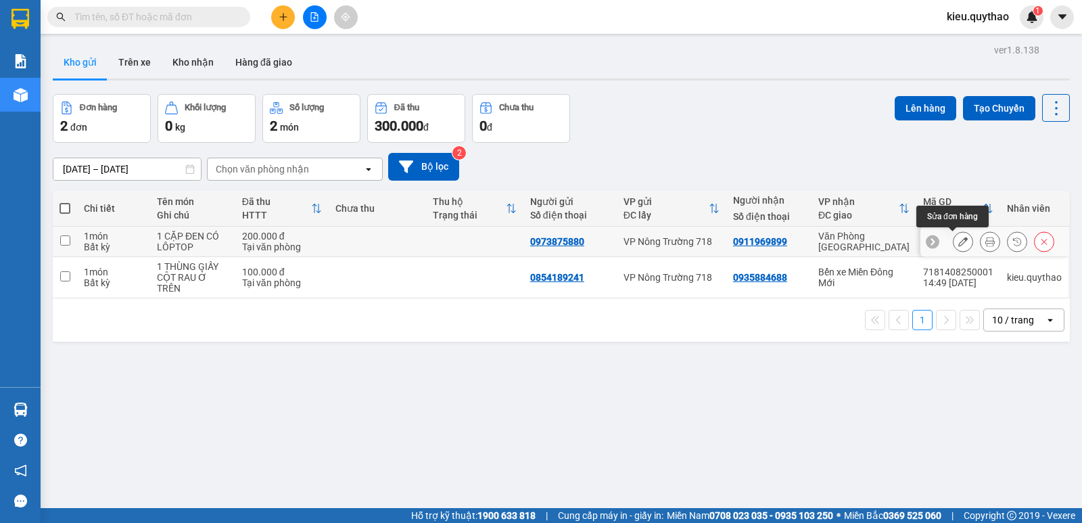
click at [958, 246] on icon at bounding box center [962, 241] width 9 height 9
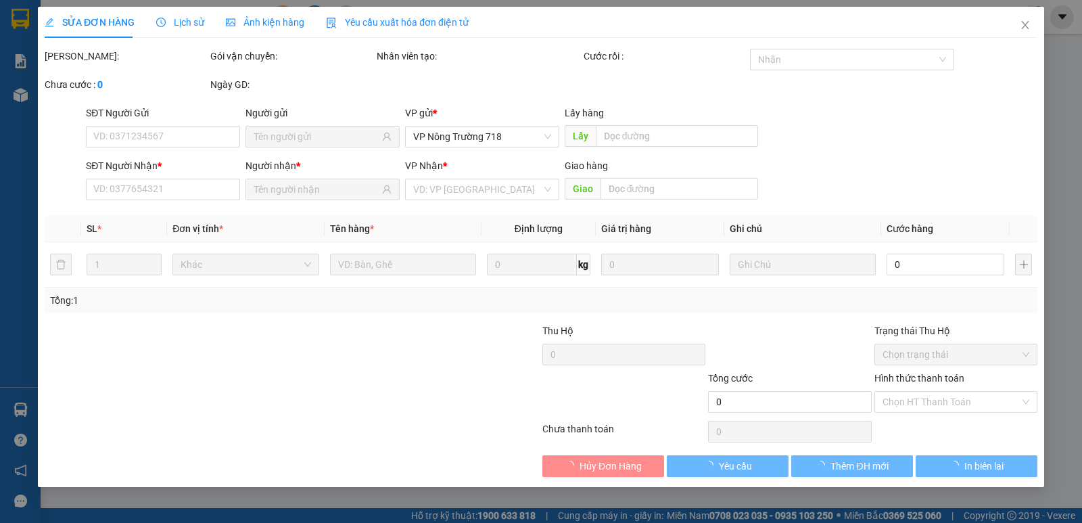
type input "0973875880"
type input "0911969899"
type input "200.000"
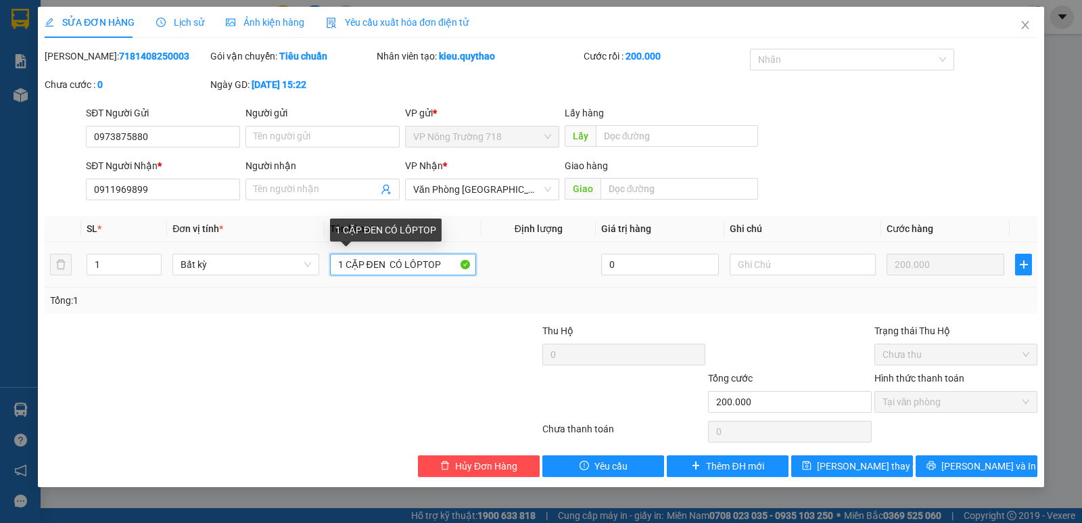
click at [443, 265] on input "1 CẶP ĐEN CÓ LÔPTOP" at bounding box center [403, 265] width 146 height 22
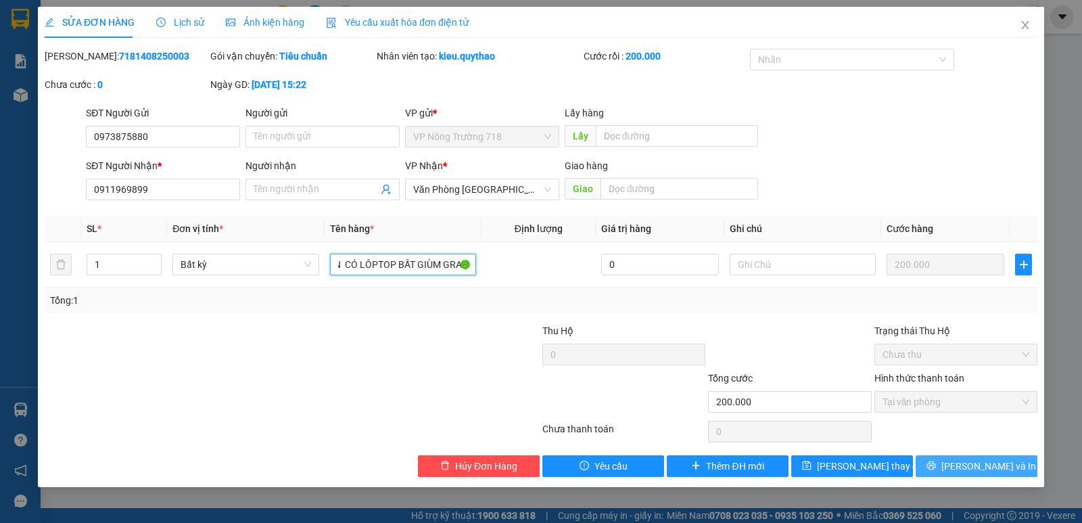
type input "1 CẶP ĐEN CÓ LÔPTOP BẤT GIÙM GRAP"
click at [936, 471] on span "printer" at bounding box center [931, 466] width 9 height 11
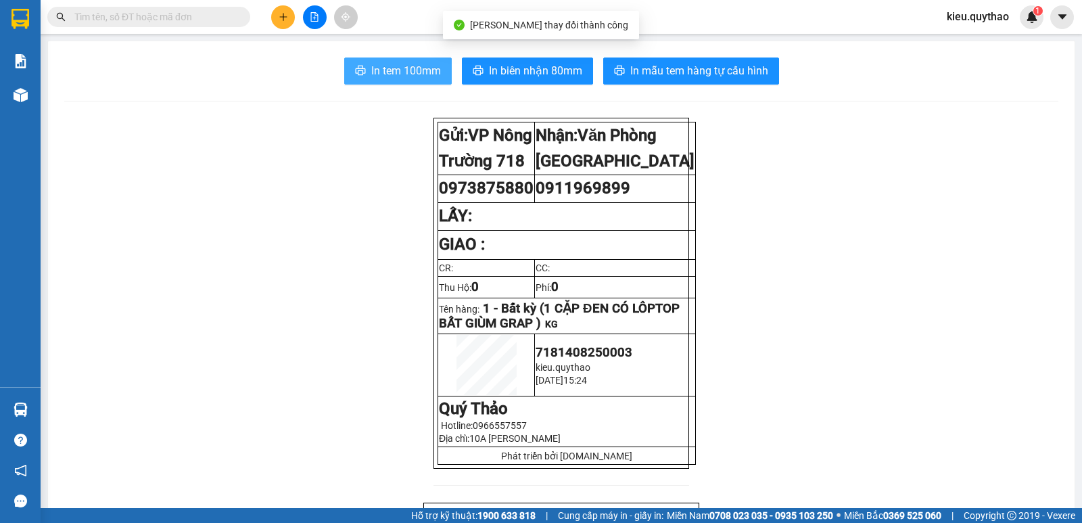
click at [421, 79] on span "In tem 100mm" at bounding box center [406, 70] width 70 height 17
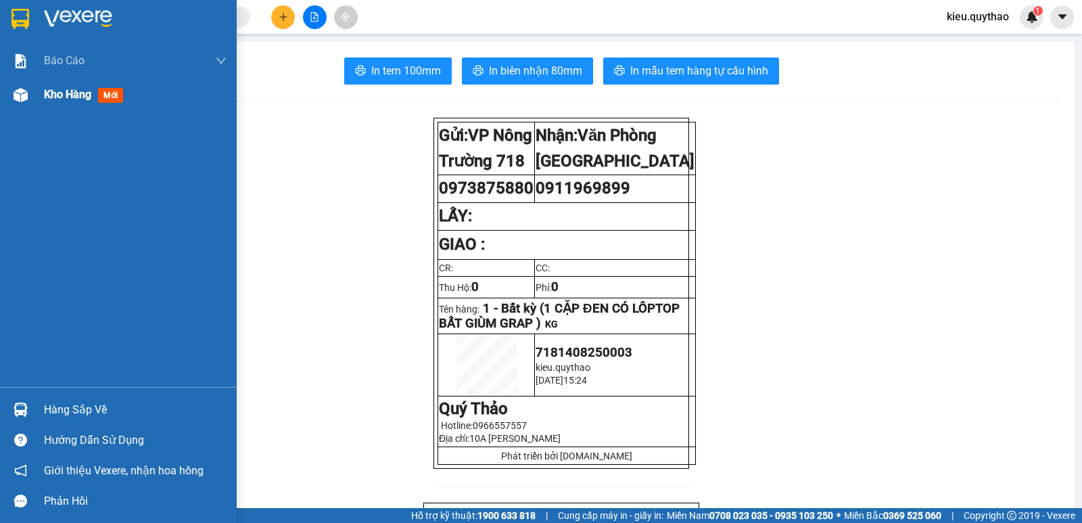
click at [26, 88] on img at bounding box center [21, 95] width 14 height 14
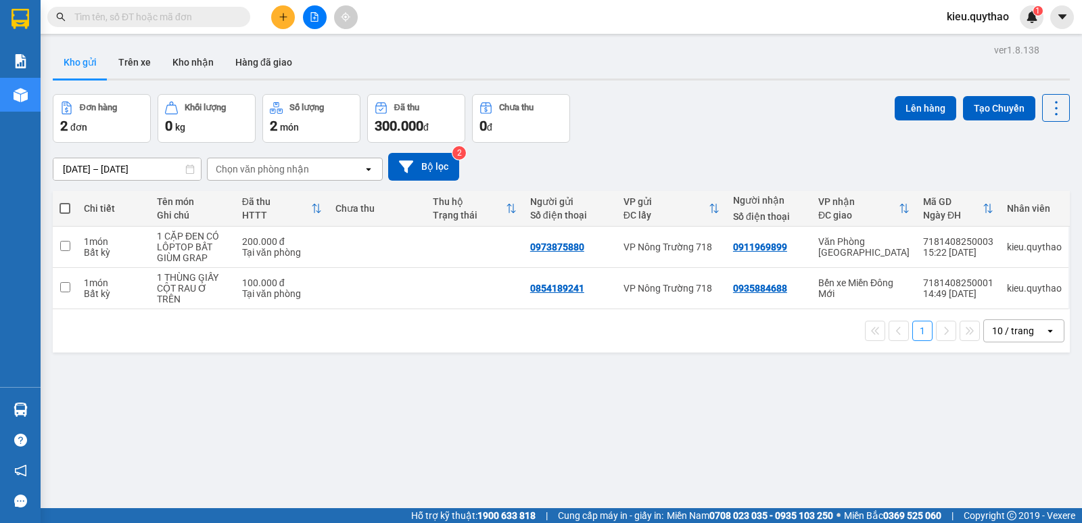
click at [278, 9] on button at bounding box center [283, 17] width 24 height 24
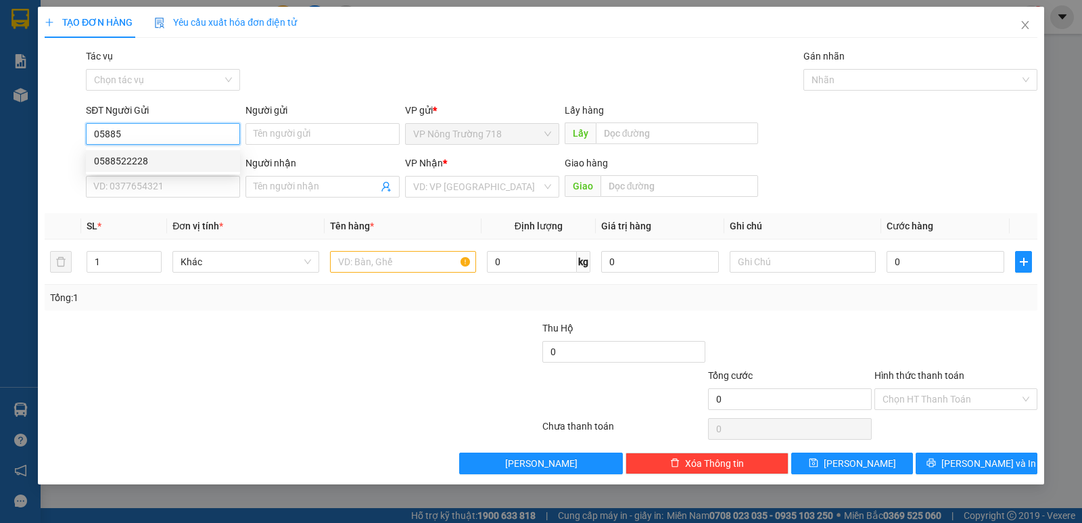
click at [136, 160] on div "0588522228" at bounding box center [163, 161] width 138 height 15
type input "0588522228"
type input "0935872244"
type input "CV TÂN THỚI HIỆP"
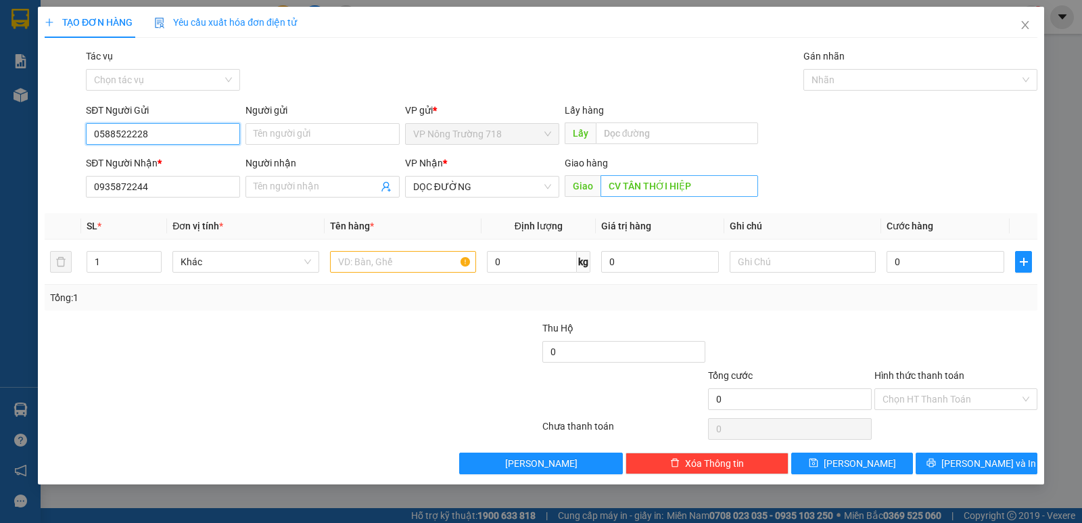
type input "0588522228"
click at [694, 185] on input "CV TÂN THỚI HIỆP" at bounding box center [680, 186] width 158 height 22
type input "N3 NHƠN TRẠCH"
click at [383, 260] on input "text" at bounding box center [403, 262] width 146 height 22
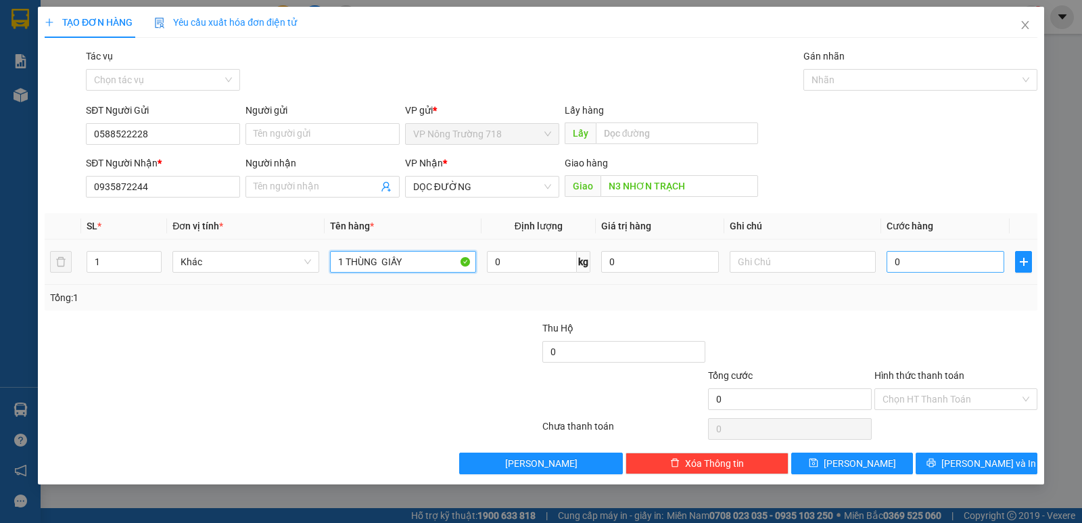
type input "1 THÙNG GIẤY"
click at [933, 255] on input "0" at bounding box center [946, 262] width 118 height 22
type input "5"
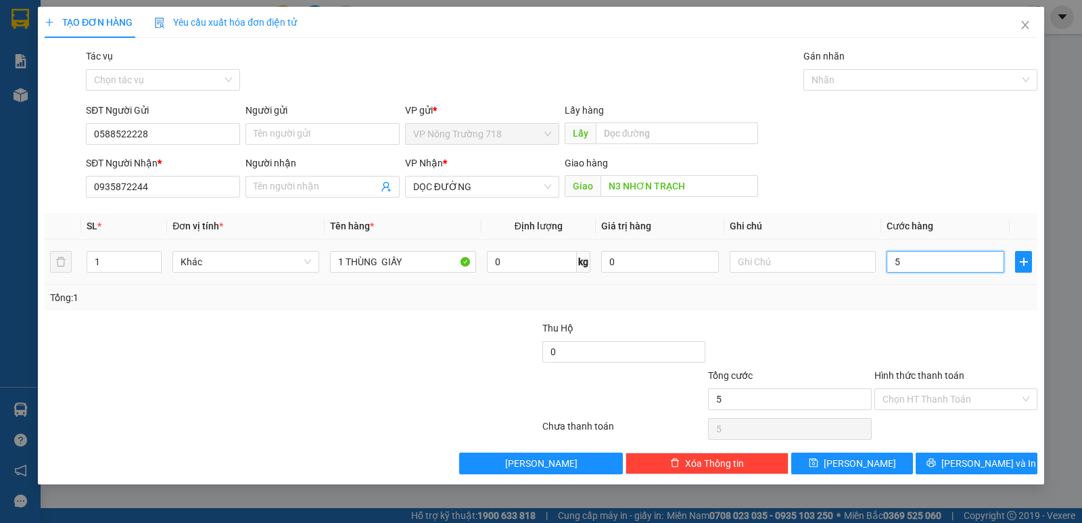
type input "50"
type input "500"
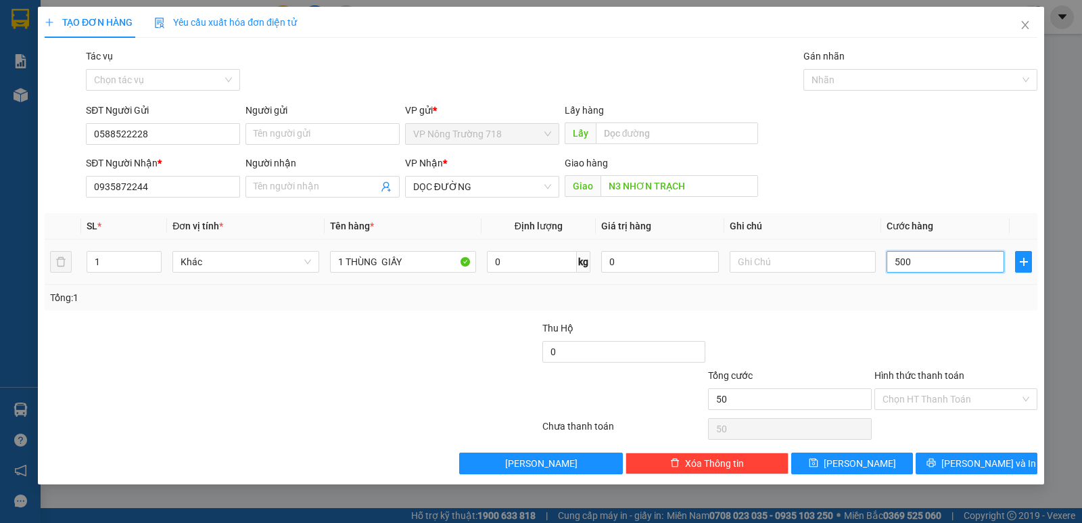
type input "500"
type input "5.000"
type input "50.000"
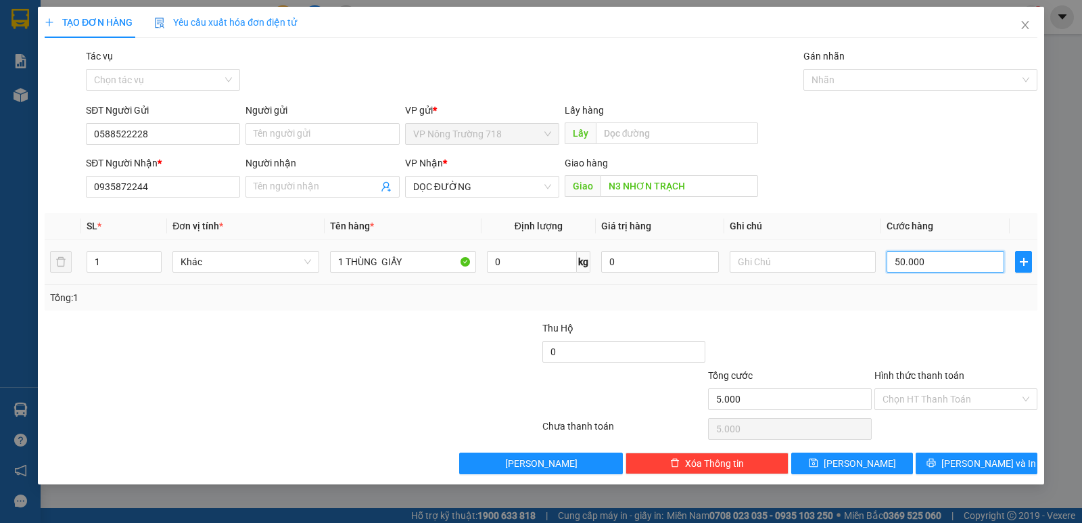
type input "50.000"
click at [994, 394] on input "Hình thức thanh toán" at bounding box center [951, 399] width 137 height 20
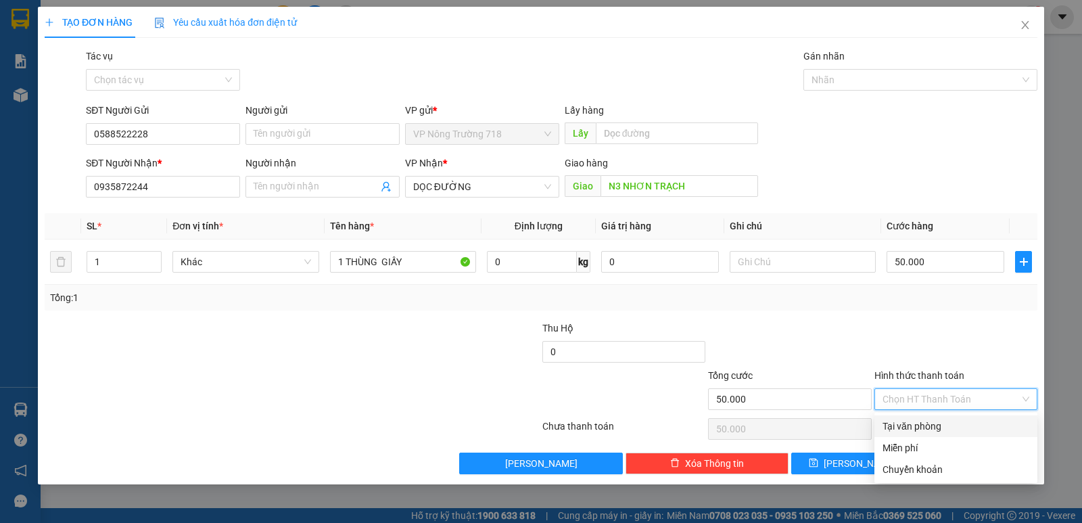
click at [965, 425] on div "Tại văn phòng" at bounding box center [956, 426] width 147 height 15
type input "0"
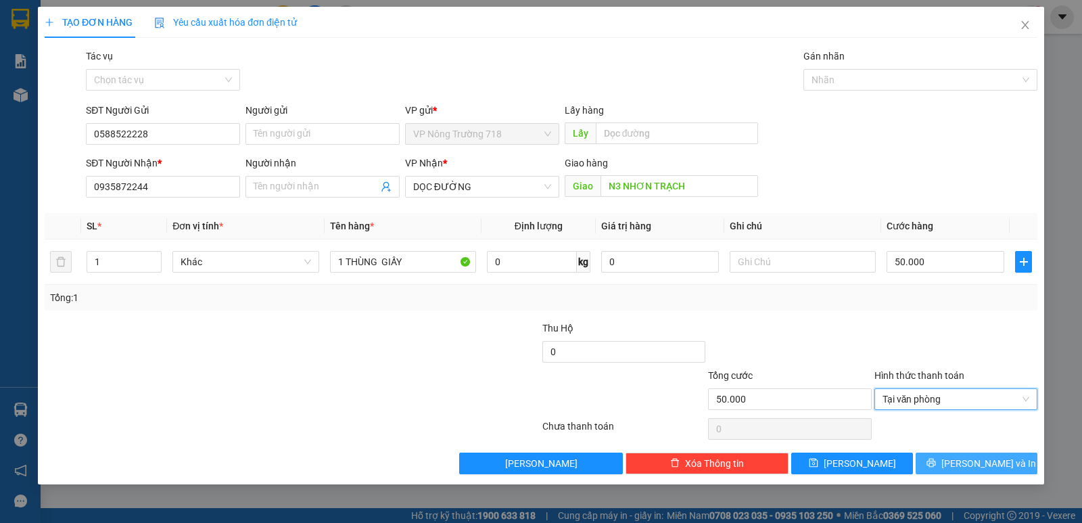
drag, startPoint x: 966, startPoint y: 465, endPoint x: 986, endPoint y: 432, distance: 38.9
click at [970, 461] on span "Lưu và In" at bounding box center [989, 463] width 95 height 15
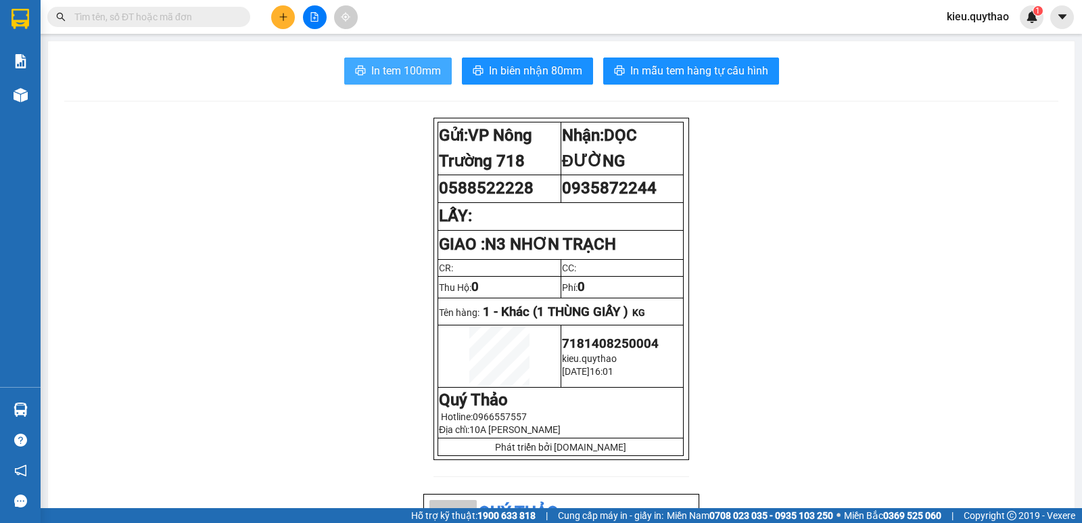
click at [380, 72] on span "In tem 100mm" at bounding box center [406, 70] width 70 height 17
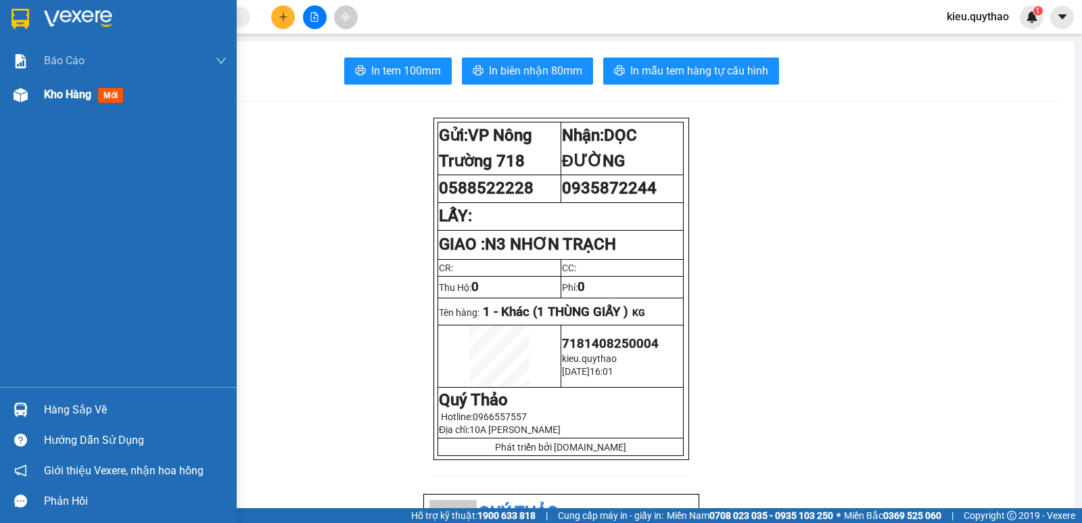
click at [28, 96] on div at bounding box center [21, 95] width 24 height 24
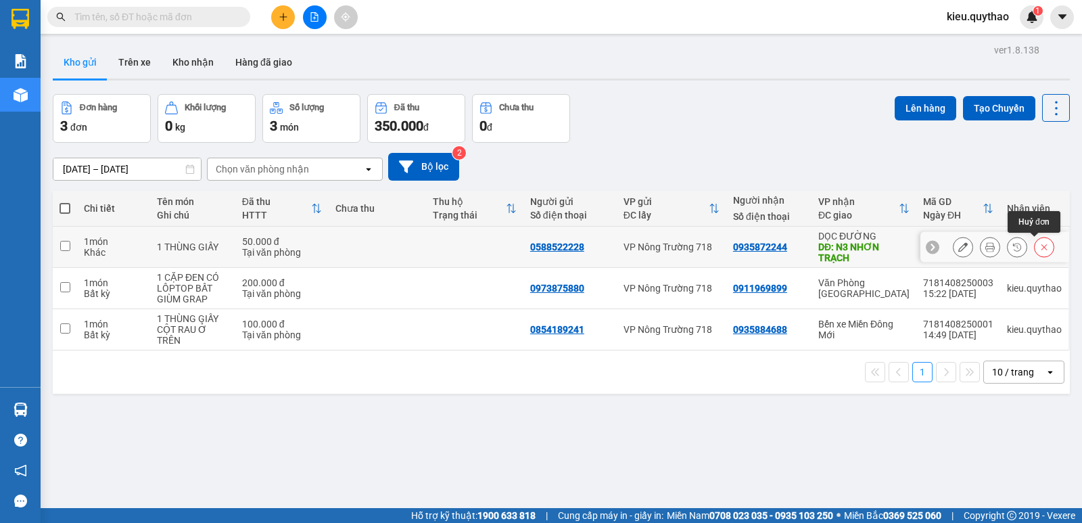
click at [1040, 248] on icon at bounding box center [1044, 246] width 9 height 9
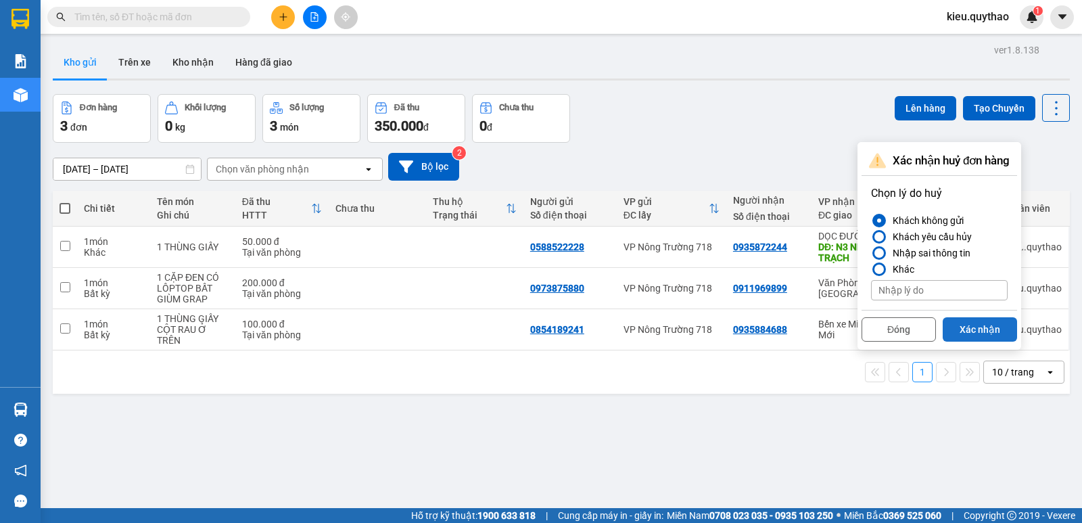
click at [977, 329] on button "Xác nhận" at bounding box center [980, 329] width 74 height 24
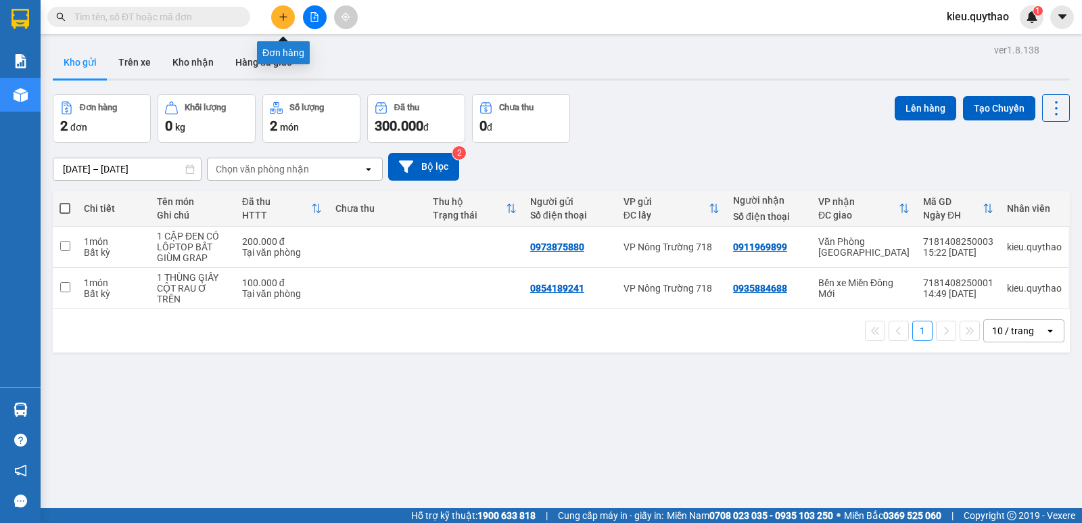
click at [283, 24] on button at bounding box center [283, 17] width 24 height 24
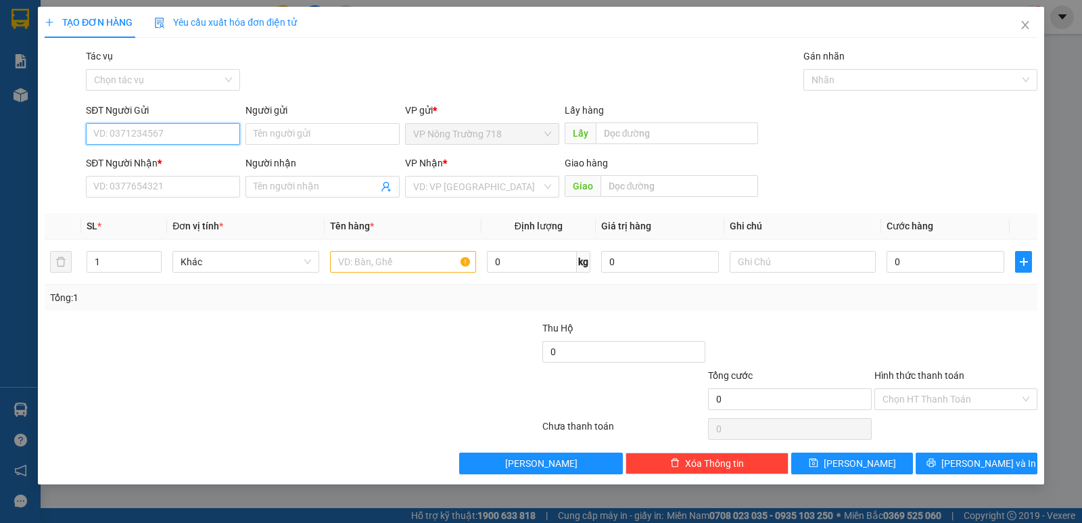
click at [198, 137] on input "SĐT Người Gửi" at bounding box center [163, 134] width 154 height 22
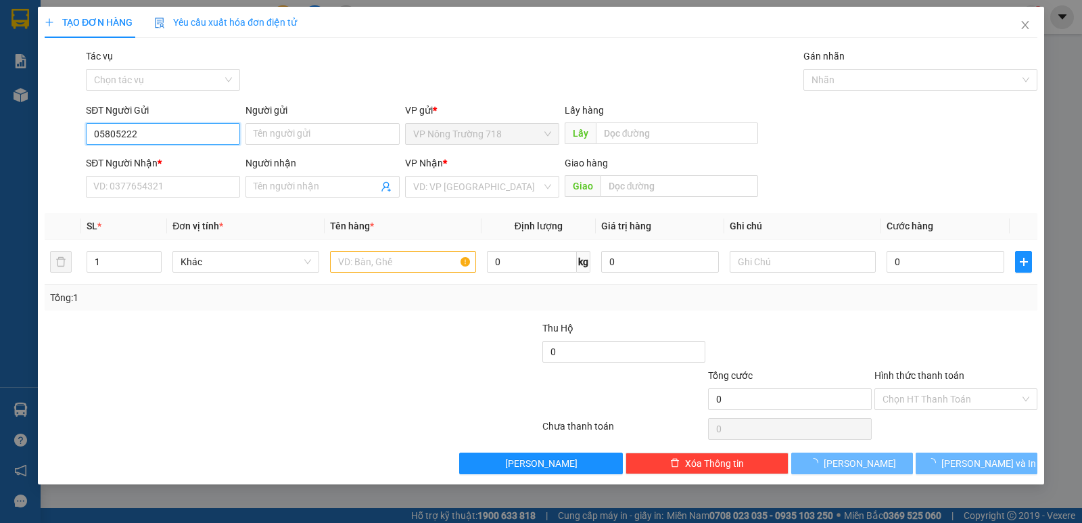
type input "058052222"
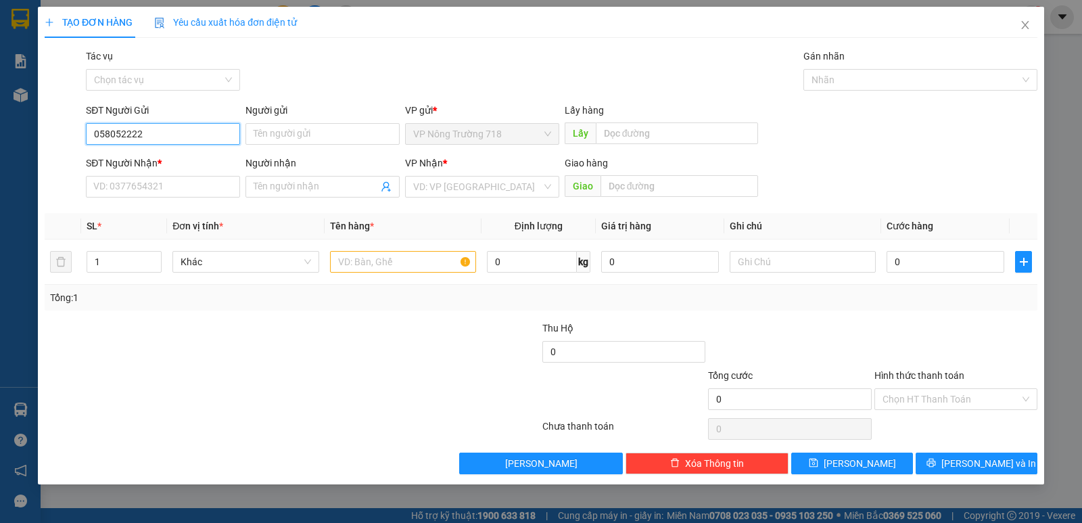
drag, startPoint x: 135, startPoint y: 133, endPoint x: 74, endPoint y: 141, distance: 61.4
click at [74, 141] on div "SĐT Người Gửi 058052222 058052222 Người gửi Tên người gửi VP gửi * VP Nông Trườ…" at bounding box center [541, 126] width 996 height 47
type input "0588522228"
click at [142, 164] on div "0588522228" at bounding box center [163, 161] width 138 height 15
type input "0935872244"
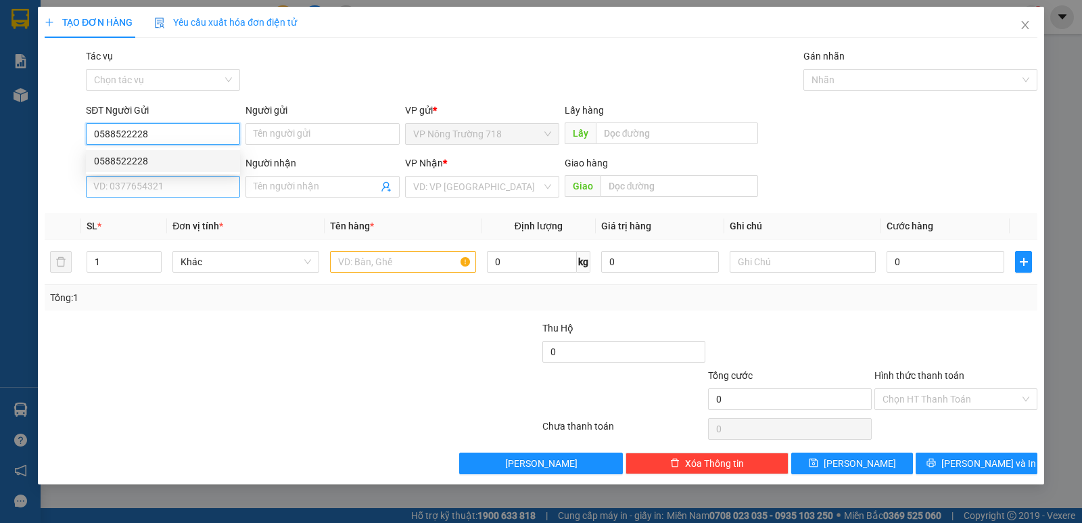
type input "CV TÂN THỚI HIỆP"
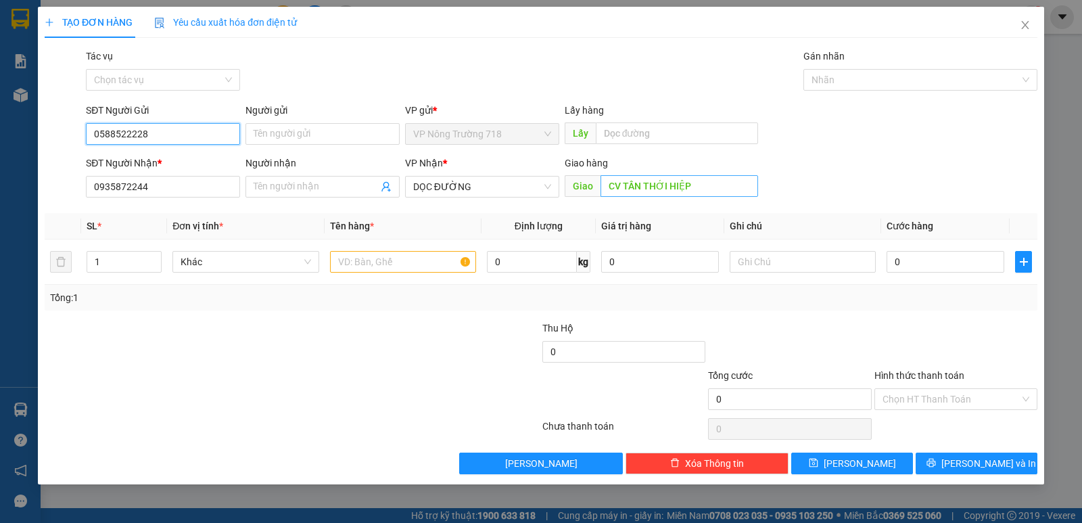
type input "0588522228"
click at [703, 187] on input "CV TÂN THỚI HIỆP" at bounding box center [680, 186] width 158 height 22
type input "N3 NHƠN TRẠCH"
click at [425, 258] on input "text" at bounding box center [403, 262] width 146 height 22
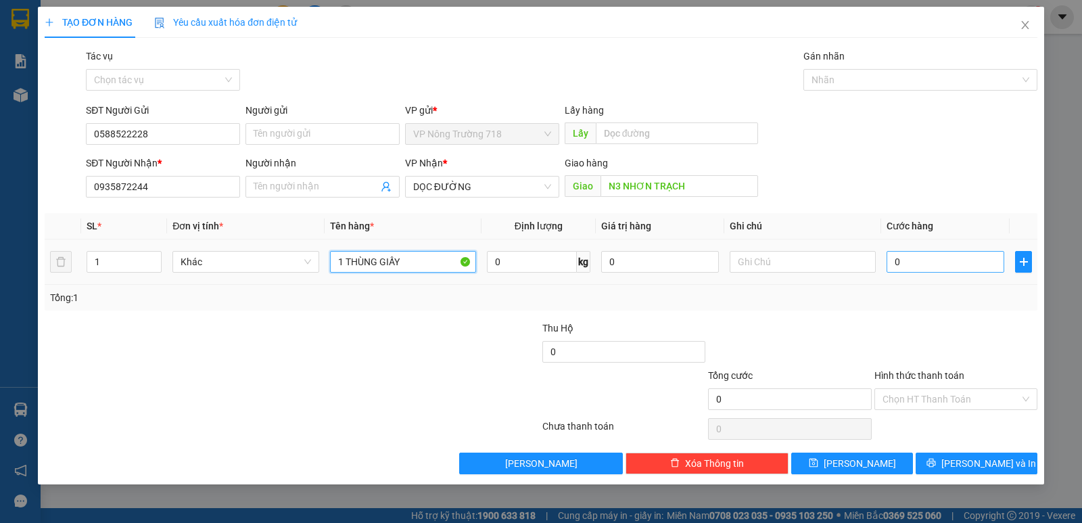
type input "1 THÙNG GIẤY"
click at [915, 260] on input "0" at bounding box center [946, 262] width 118 height 22
type input "6"
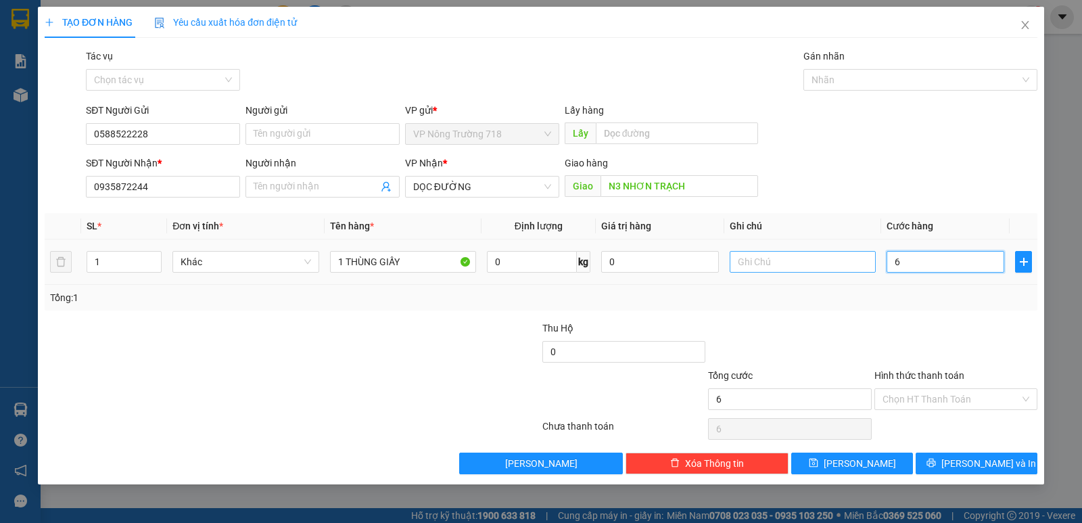
type input "60"
type input "600"
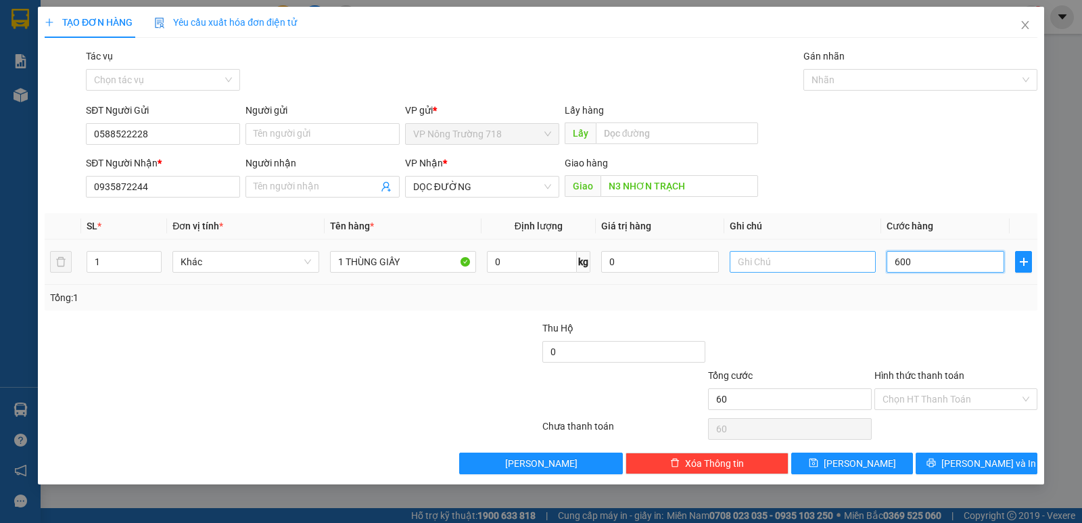
type input "600"
type input "6.000"
type input "60.000"
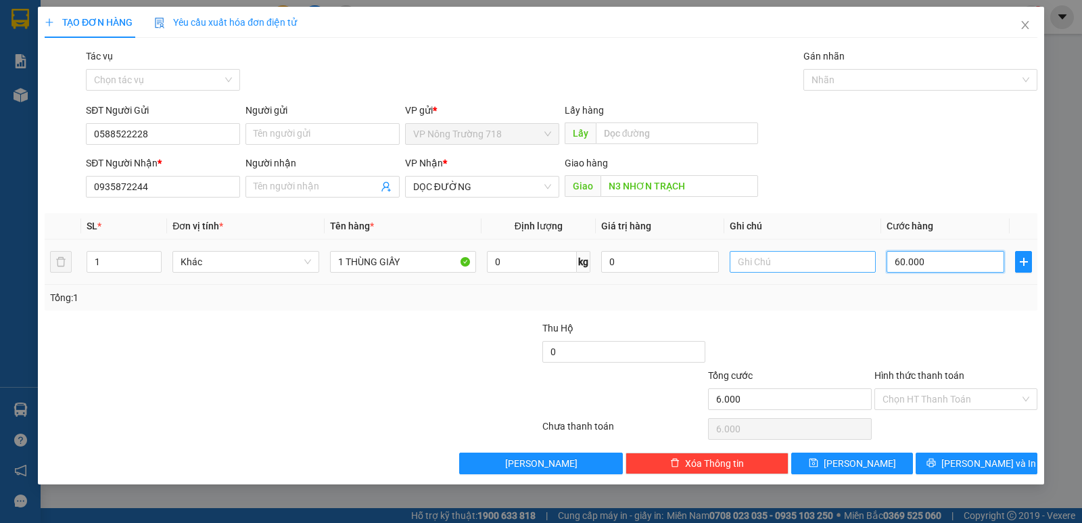
type input "60.000"
click at [994, 404] on input "Hình thức thanh toán" at bounding box center [951, 399] width 137 height 20
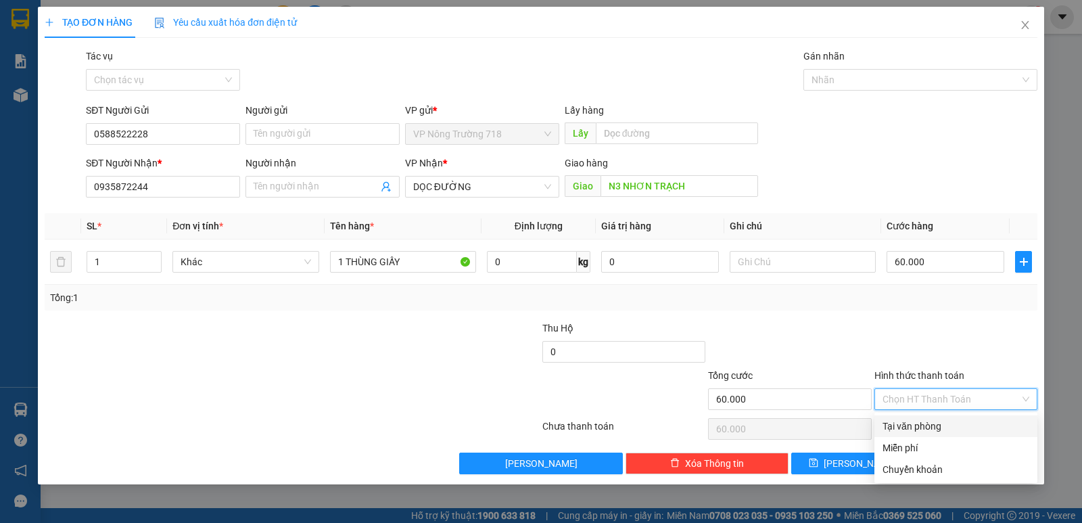
click at [944, 427] on div "Tại văn phòng" at bounding box center [956, 426] width 147 height 15
type input "0"
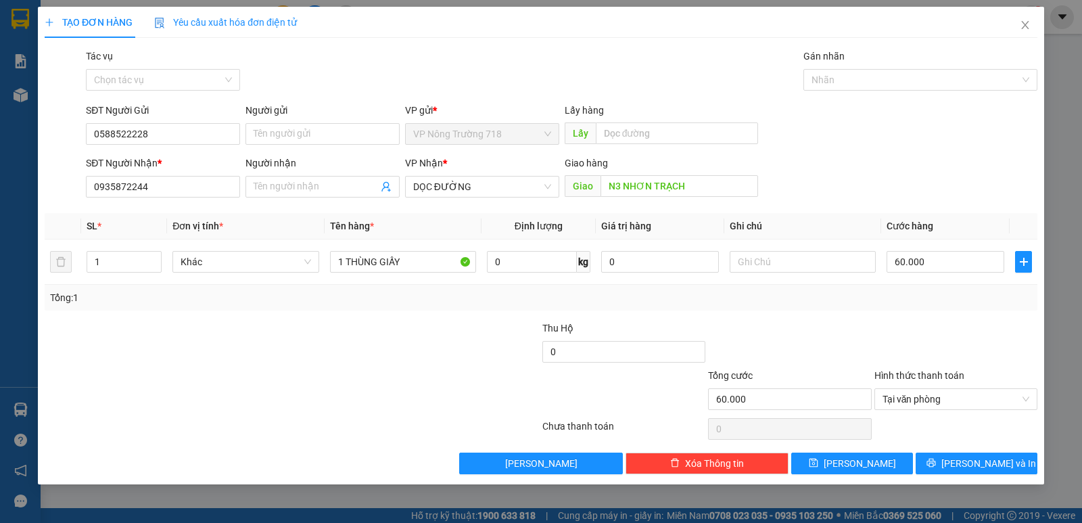
click at [980, 475] on div "TẠO ĐƠN HÀNG Yêu cầu xuất hóa đơn điện tử Transit Pickup Surcharge Ids Transit …" at bounding box center [541, 246] width 1006 height 478
click at [935, 459] on icon "printer" at bounding box center [931, 463] width 9 height 9
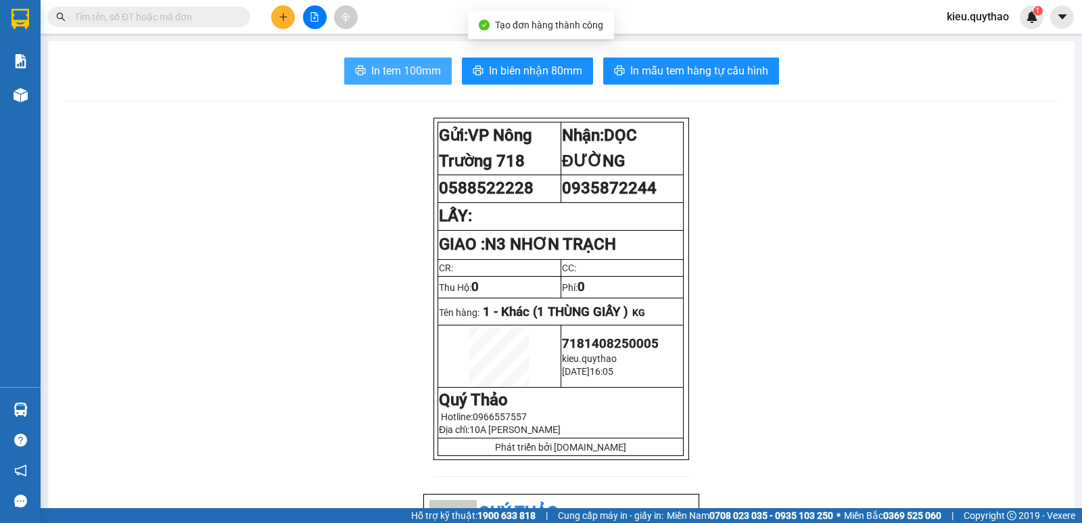
click at [398, 64] on span "In tem 100mm" at bounding box center [406, 70] width 70 height 17
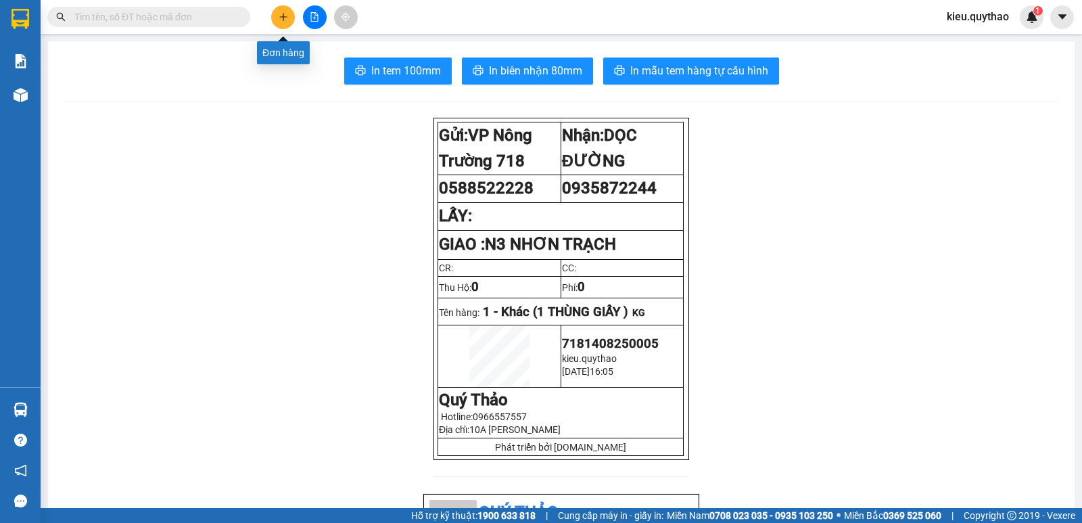
click at [277, 21] on button at bounding box center [283, 17] width 24 height 24
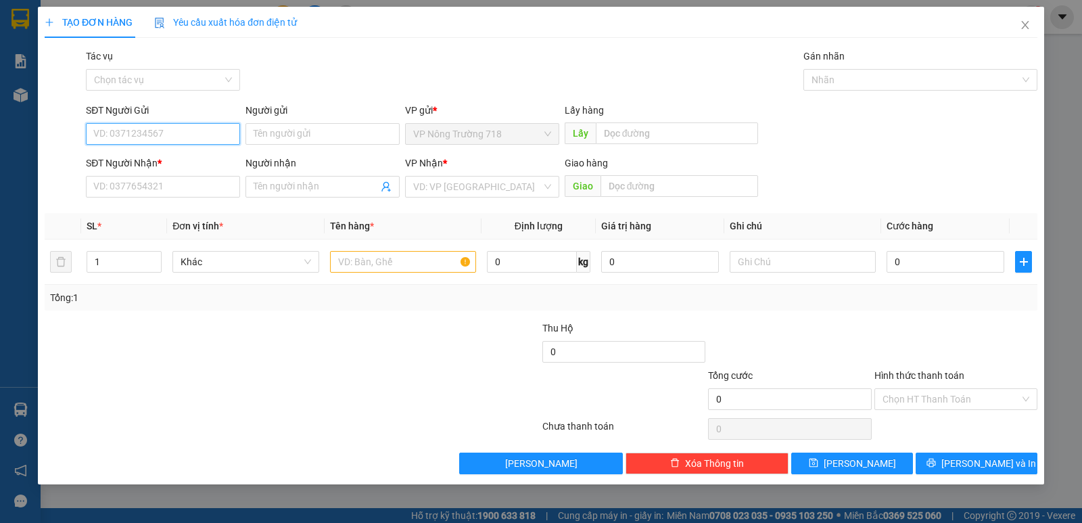
click at [137, 132] on input "SĐT Người Gửi" at bounding box center [163, 134] width 154 height 22
type input "0865326738"
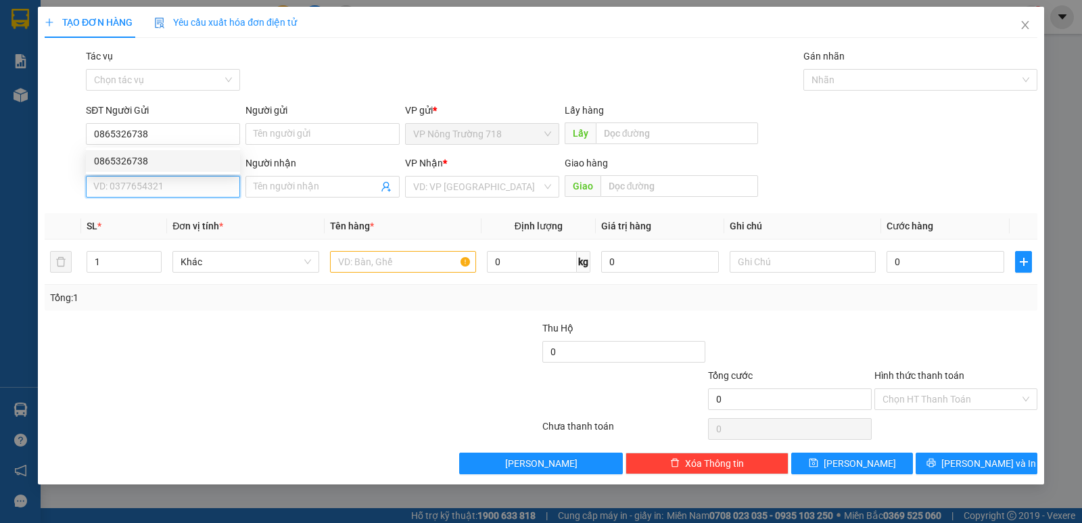
click at [109, 185] on input "SĐT Người Nhận *" at bounding box center [163, 187] width 154 height 22
click at [129, 219] on div "0764999460" at bounding box center [163, 213] width 138 height 15
type input "0764999460"
click at [358, 264] on input "text" at bounding box center [403, 262] width 146 height 22
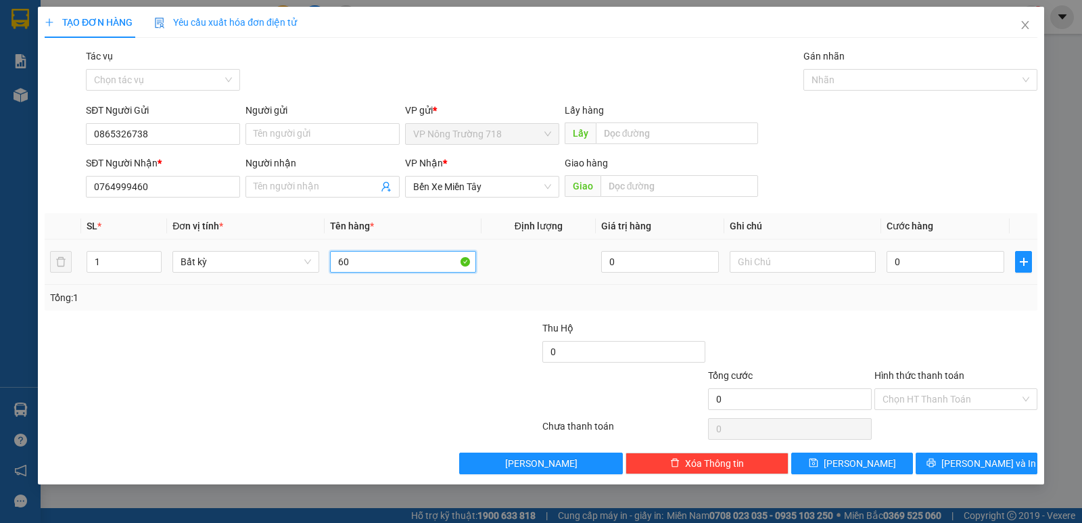
type input "6"
type input "1 THÙNG GIẤY"
click at [960, 260] on input "0" at bounding box center [946, 262] width 118 height 22
type input "6"
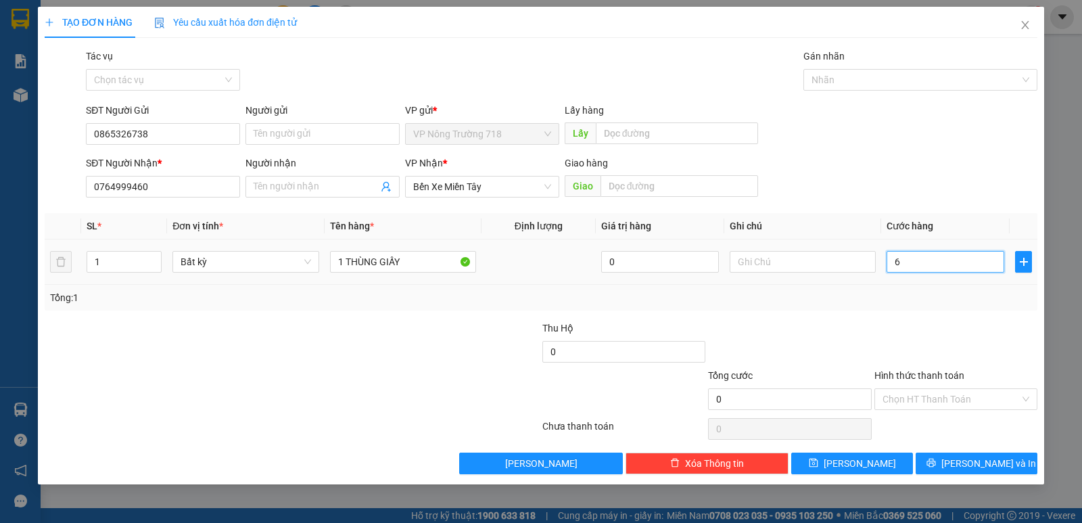
type input "6"
type input "60"
type input "600"
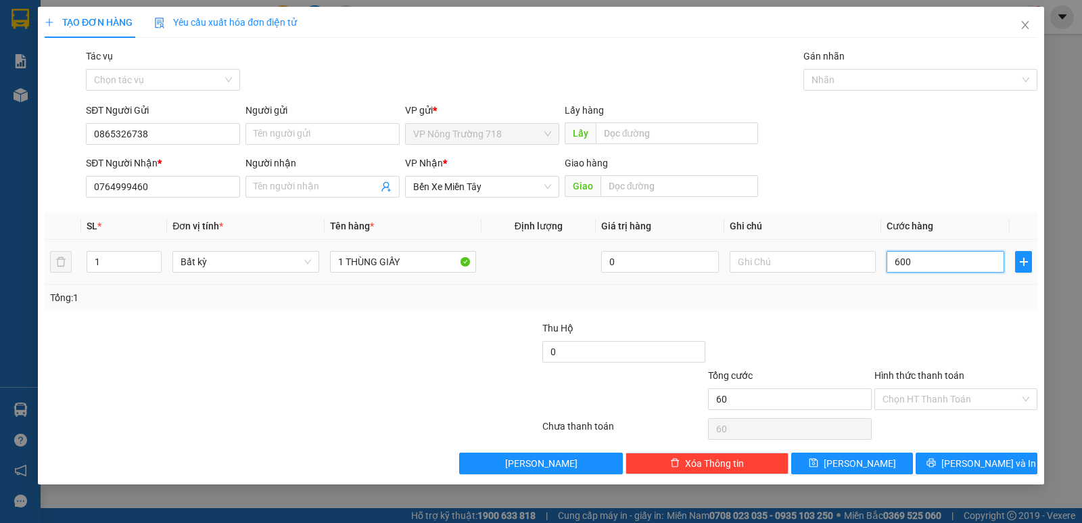
type input "600"
type input "6.000"
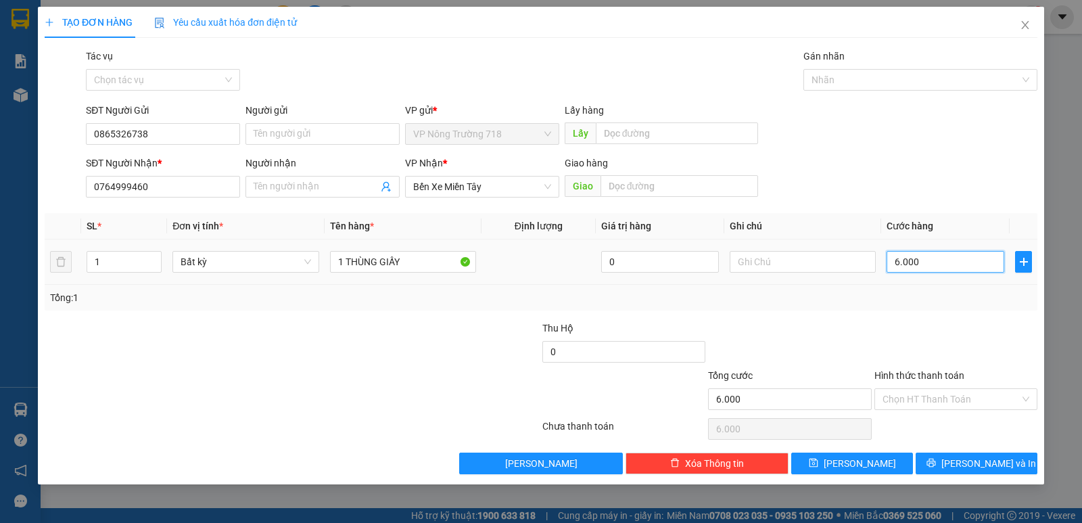
type input "60.000"
click at [983, 393] on input "Hình thức thanh toán" at bounding box center [951, 399] width 137 height 20
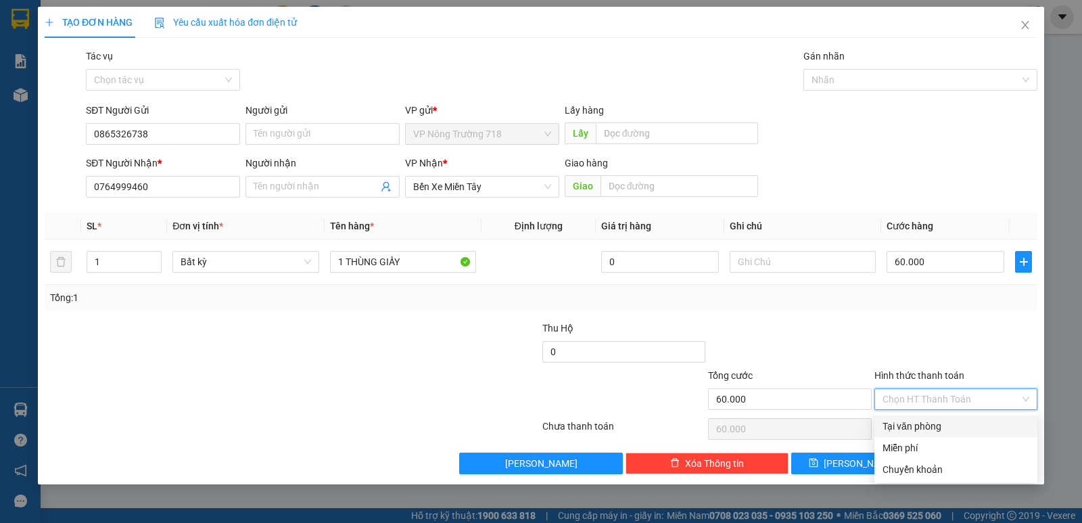
click at [928, 427] on div "Tại văn phòng" at bounding box center [956, 426] width 147 height 15
type input "0"
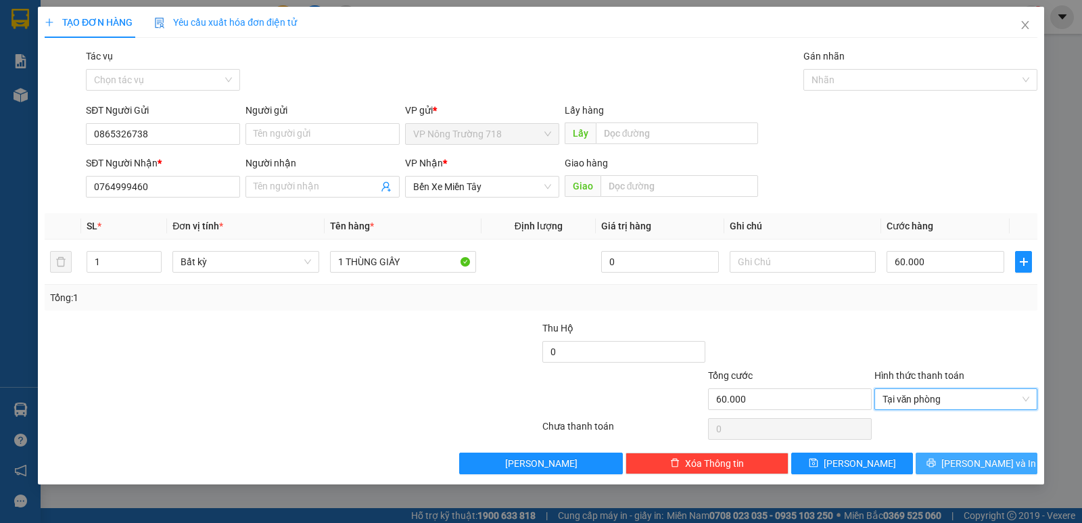
click at [929, 457] on button "Lưu và In" at bounding box center [977, 464] width 122 height 22
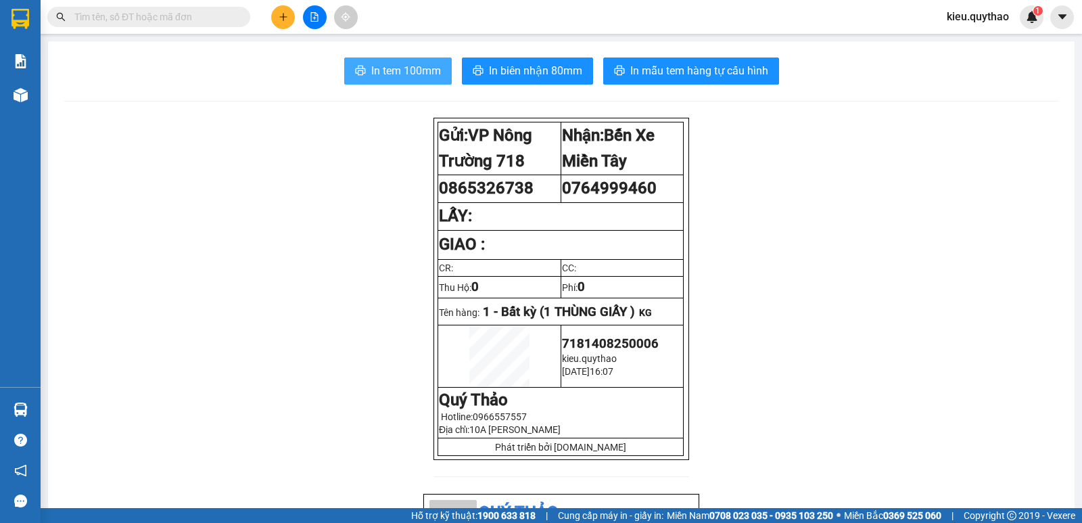
click at [418, 74] on span "In tem 100mm" at bounding box center [406, 70] width 70 height 17
